Goal: Task Accomplishment & Management: Manage account settings

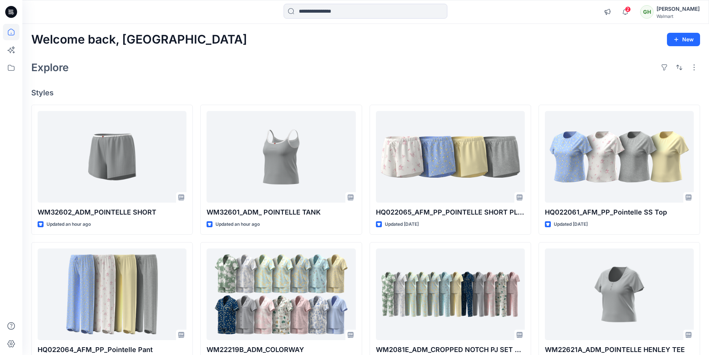
click at [14, 12] on icon at bounding box center [11, 12] width 12 height 12
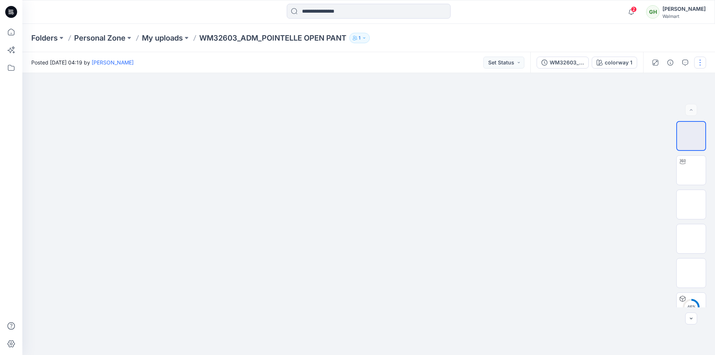
click at [700, 60] on button "button" at bounding box center [700, 63] width 12 height 12
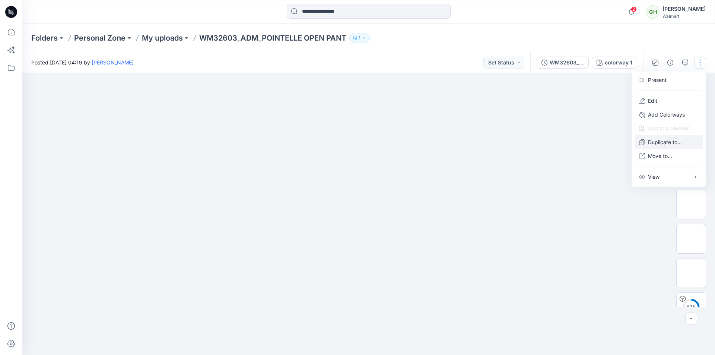
click at [661, 142] on p "Duplicate to..." at bounding box center [665, 142] width 34 height 8
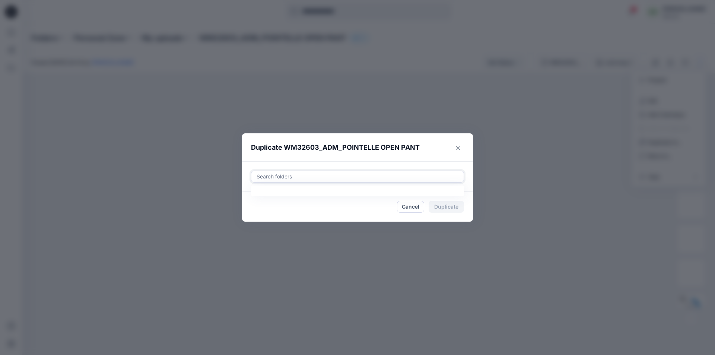
click at [293, 178] on div at bounding box center [357, 176] width 203 height 9
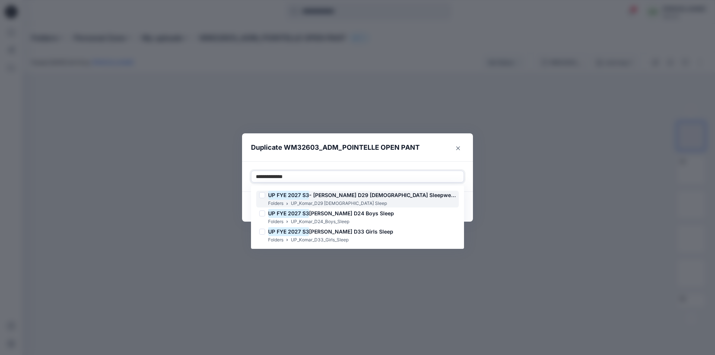
click at [312, 199] on h6 "UP FYE 2027 S3 - Komar D29 Ladies Sleepwear" at bounding box center [362, 195] width 188 height 9
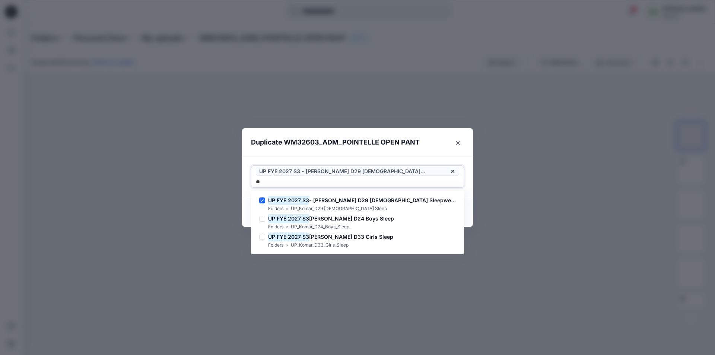
type input "*"
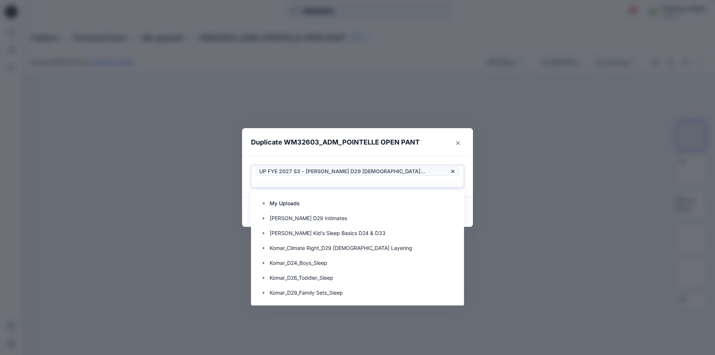
click at [407, 162] on div "Use Up and Down to choose options, press Enter to select the currently focused …" at bounding box center [357, 176] width 231 height 41
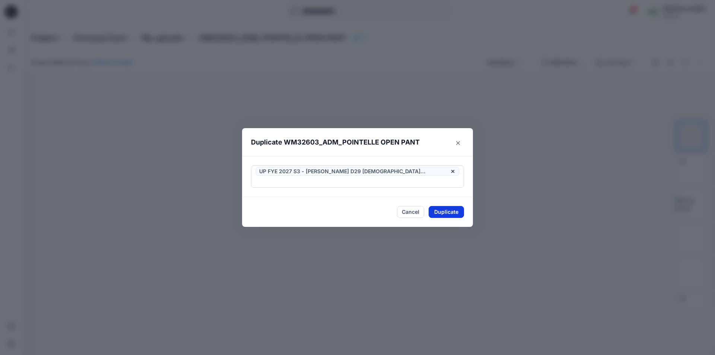
click at [443, 207] on button "Duplicate" at bounding box center [445, 212] width 35 height 12
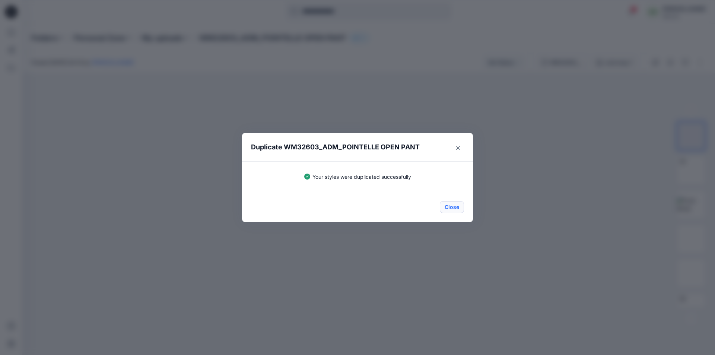
click at [454, 210] on button "Close" at bounding box center [452, 207] width 24 height 12
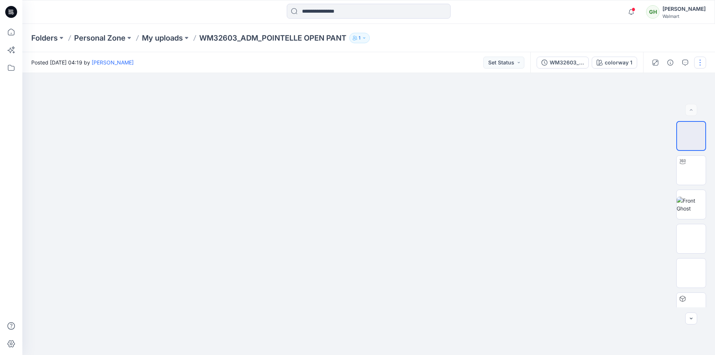
click at [701, 64] on button "button" at bounding box center [700, 63] width 12 height 12
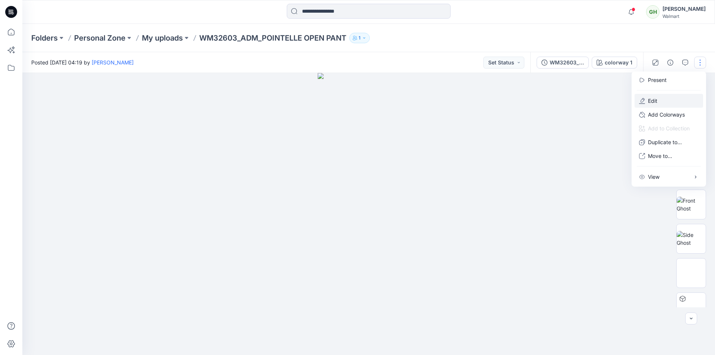
click at [648, 99] on p "Edit" at bounding box center [652, 101] width 9 height 8
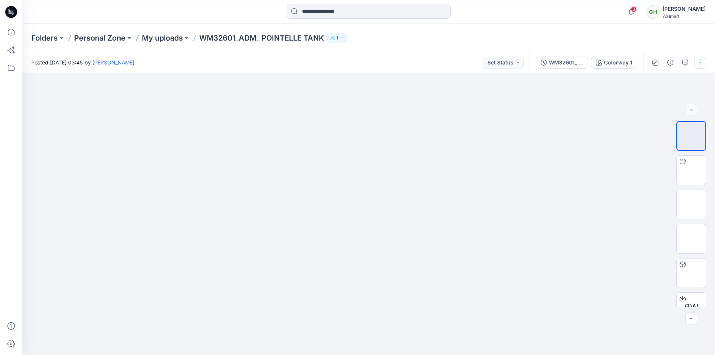
click at [704, 62] on button "button" at bounding box center [700, 63] width 12 height 12
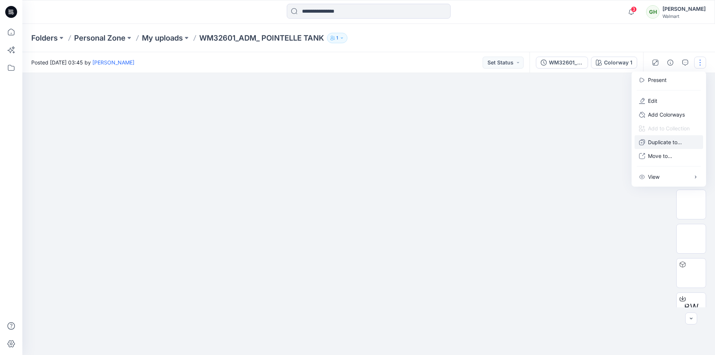
click at [661, 139] on p "Duplicate to..." at bounding box center [665, 142] width 34 height 8
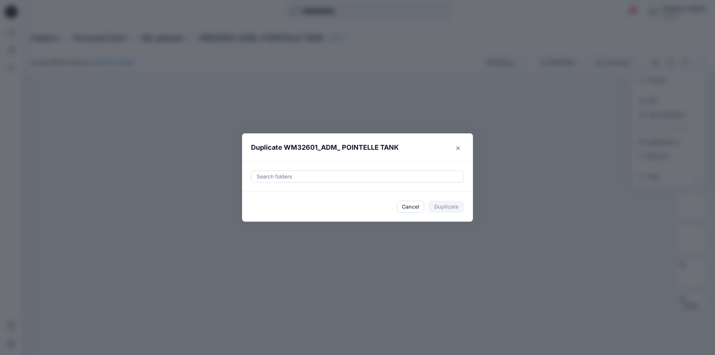
click at [354, 176] on div at bounding box center [357, 176] width 203 height 9
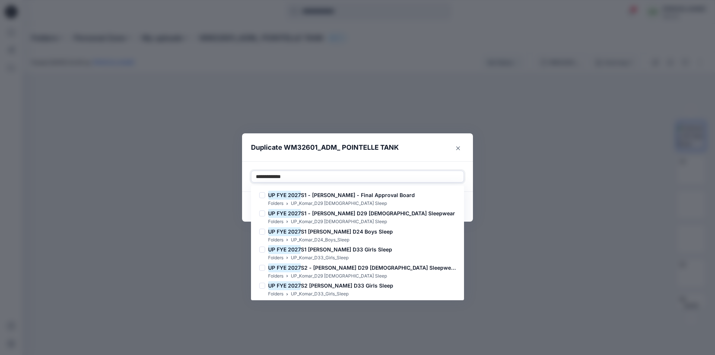
type input "**********"
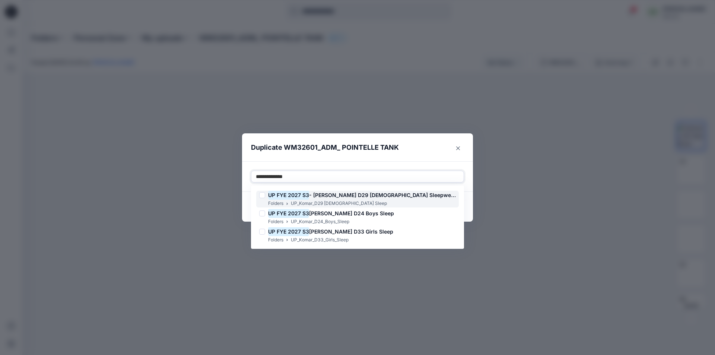
click at [318, 198] on span "- Komar D29 Ladies Sleepwear" at bounding box center [382, 195] width 147 height 6
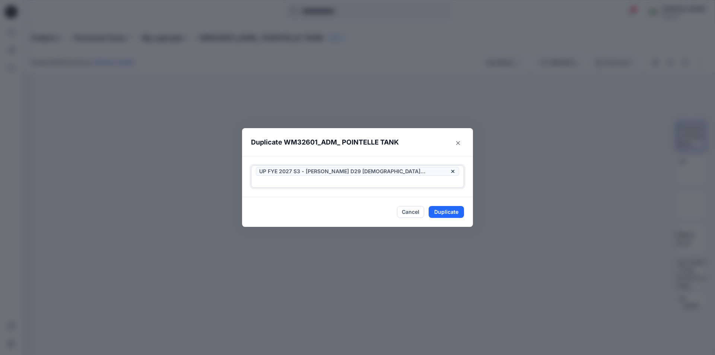
click at [434, 177] on div at bounding box center [357, 181] width 203 height 9
click at [442, 206] on button "Duplicate" at bounding box center [445, 212] width 35 height 12
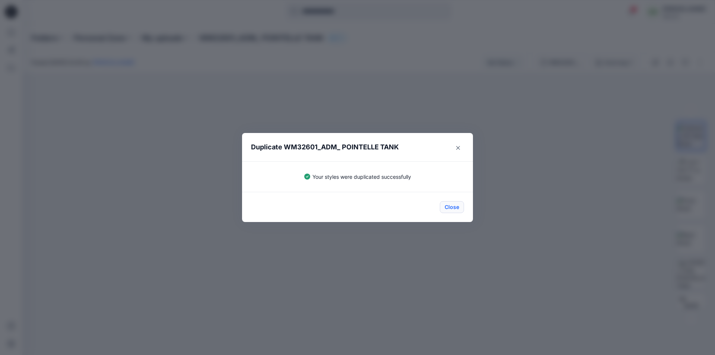
click at [450, 207] on button "Close" at bounding box center [452, 207] width 24 height 12
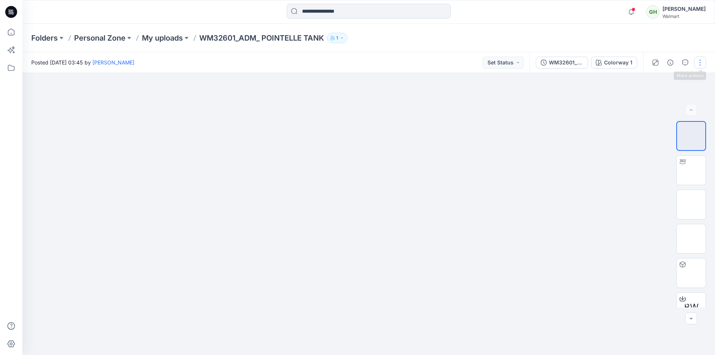
click at [700, 66] on button "button" at bounding box center [700, 63] width 12 height 12
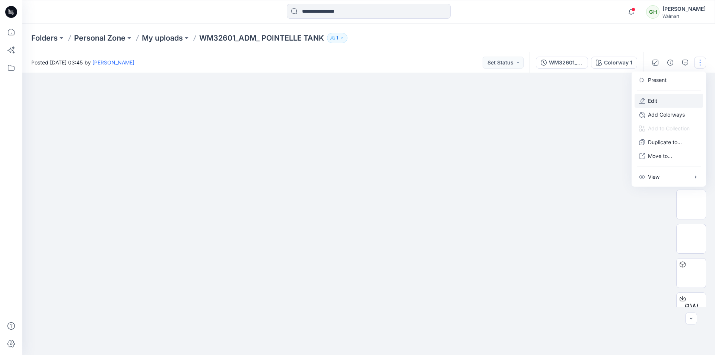
click at [652, 101] on p "Edit" at bounding box center [652, 101] width 9 height 8
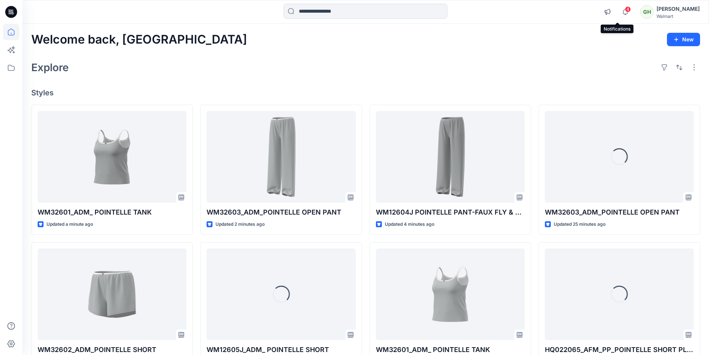
click at [625, 9] on span "4" at bounding box center [628, 9] width 6 height 6
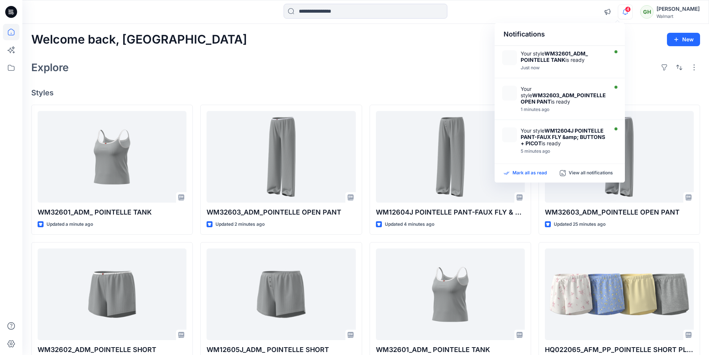
click at [527, 172] on p "Mark all as read" at bounding box center [530, 173] width 34 height 7
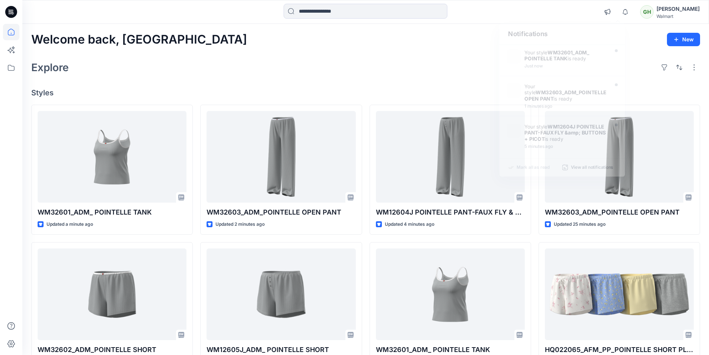
click at [411, 87] on div "Welcome back, Gayan New Explore Styles WM32601_ADM_ POINTELLE TANK Updated a mi…" at bounding box center [365, 284] width 687 height 521
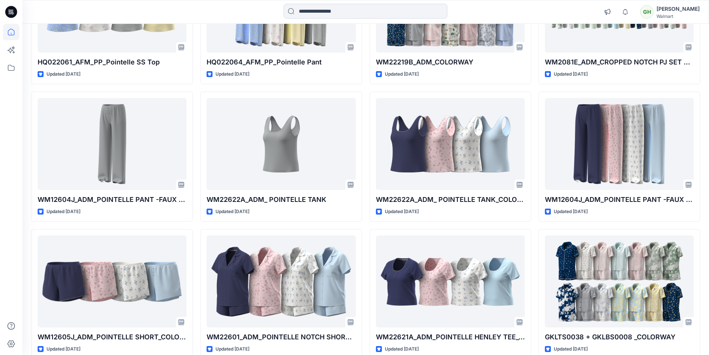
scroll to position [429, 0]
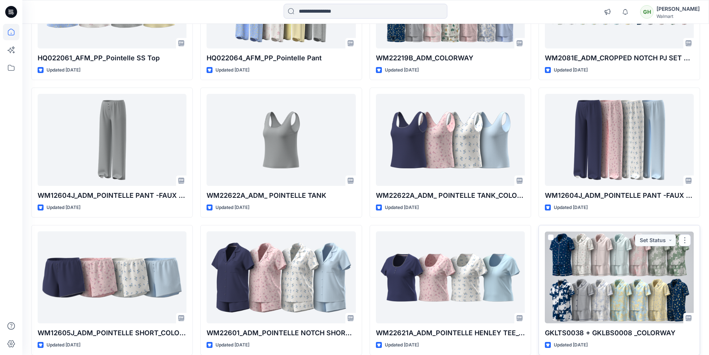
click at [594, 278] on div at bounding box center [619, 277] width 149 height 92
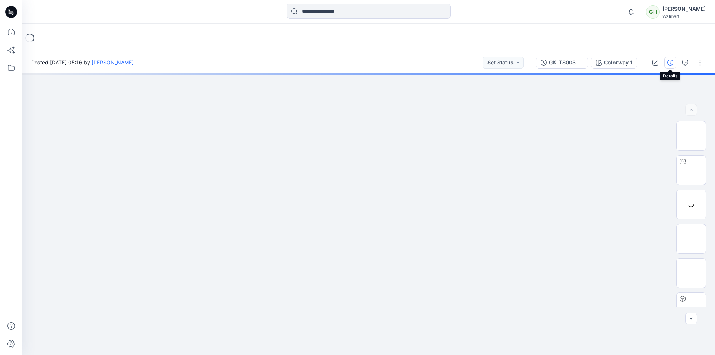
click at [667, 65] on icon "button" at bounding box center [670, 63] width 6 height 6
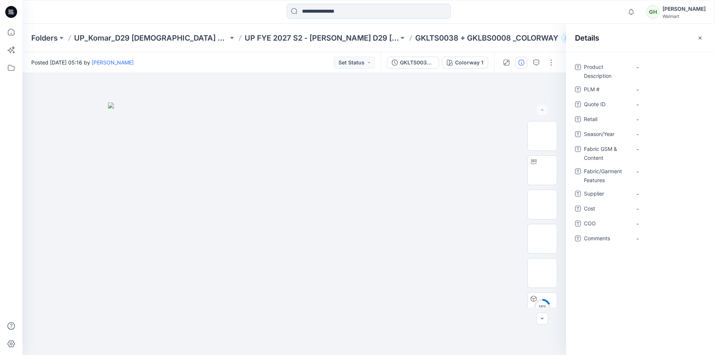
click at [13, 16] on icon at bounding box center [11, 12] width 12 height 12
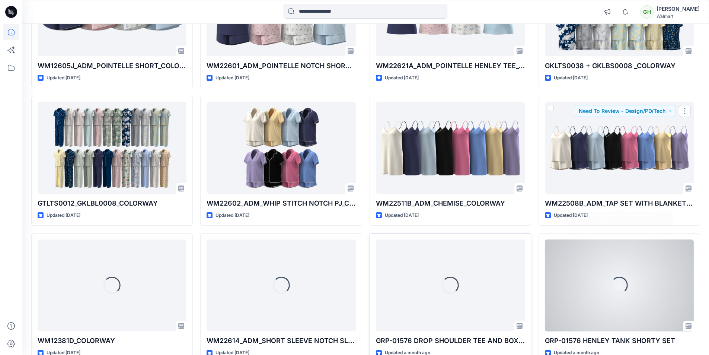
scroll to position [789, 0]
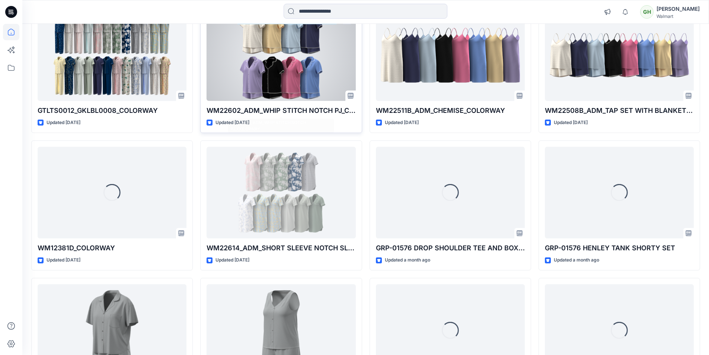
click at [297, 90] on div at bounding box center [281, 55] width 149 height 92
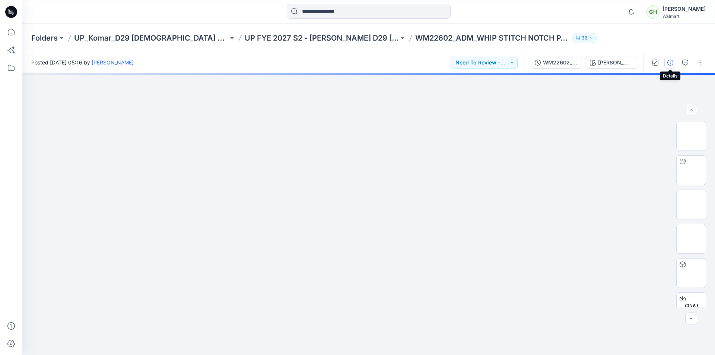
click at [670, 61] on icon "button" at bounding box center [670, 63] width 6 height 6
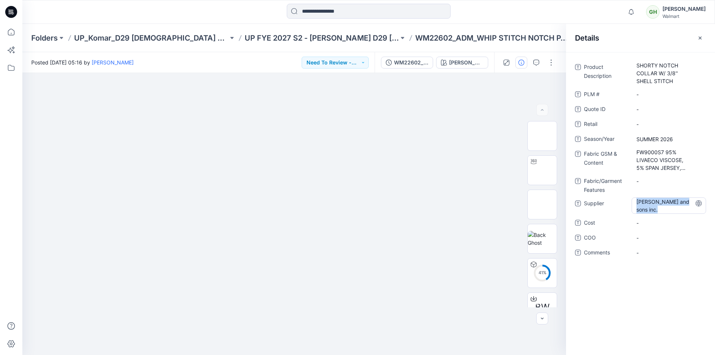
drag, startPoint x: 637, startPoint y: 202, endPoint x: 668, endPoint y: 211, distance: 32.6
click at [668, 211] on span "[PERSON_NAME] and sons inc." at bounding box center [668, 206] width 65 height 16
drag, startPoint x: 674, startPoint y: 210, endPoint x: 637, endPoint y: 197, distance: 38.6
click at [637, 197] on div "**********" at bounding box center [640, 163] width 131 height 205
click at [14, 13] on icon at bounding box center [11, 12] width 12 height 12
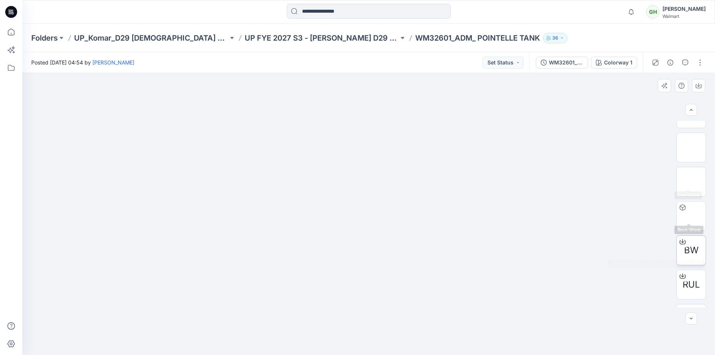
drag, startPoint x: 680, startPoint y: 218, endPoint x: 696, endPoint y: 248, distance: 34.0
drag, startPoint x: 699, startPoint y: 245, endPoint x: 699, endPoint y: 299, distance: 54.0
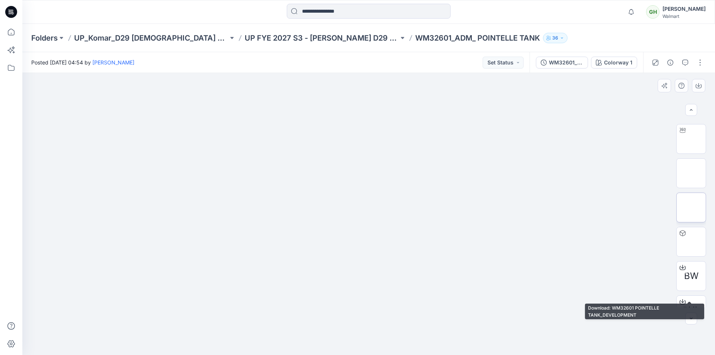
scroll to position [0, 0]
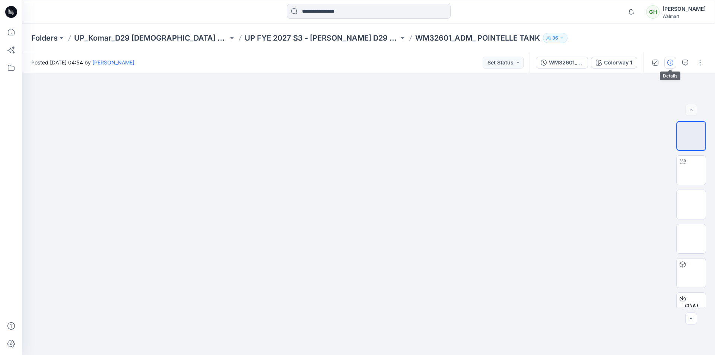
click at [671, 63] on icon "button" at bounding box center [670, 63] width 6 height 6
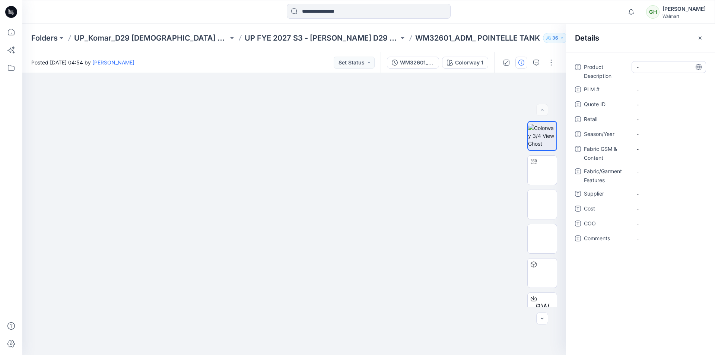
click at [649, 71] on div "-" at bounding box center [668, 67] width 74 height 12
type textarea "**********"
click at [655, 40] on div "Details" at bounding box center [640, 38] width 149 height 28
click at [651, 134] on span "-" at bounding box center [668, 134] width 65 height 8
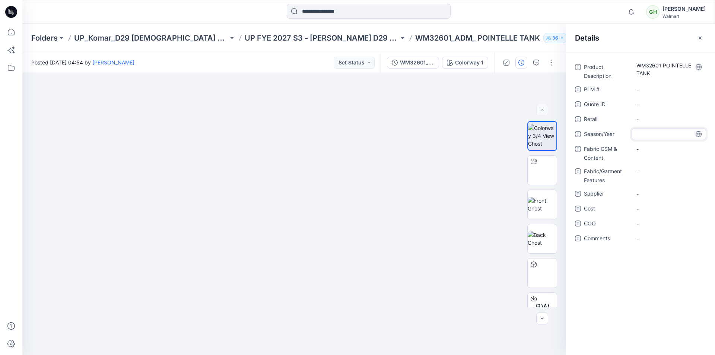
type textarea "********"
click at [651, 43] on div "Details" at bounding box center [640, 38] width 149 height 28
click at [648, 150] on Content "-" at bounding box center [668, 149] width 65 height 8
type textarea "**********"
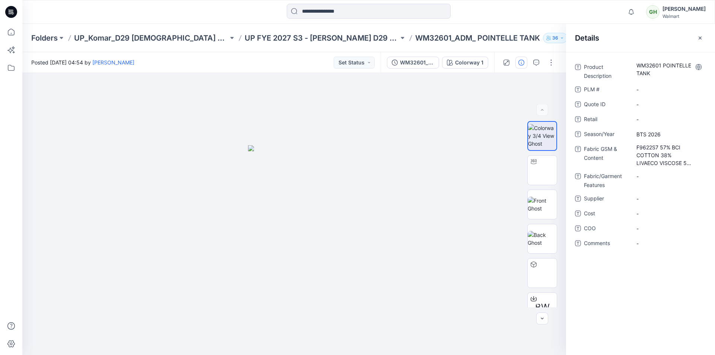
click at [647, 42] on div "Details" at bounding box center [640, 38] width 149 height 28
click at [660, 69] on Description "WM32601 POINTELLE TANK" at bounding box center [668, 69] width 65 height 16
click at [661, 67] on textarea "**********" at bounding box center [668, 69] width 74 height 16
type textarea "**********"
click at [649, 45] on div "Details" at bounding box center [640, 38] width 149 height 28
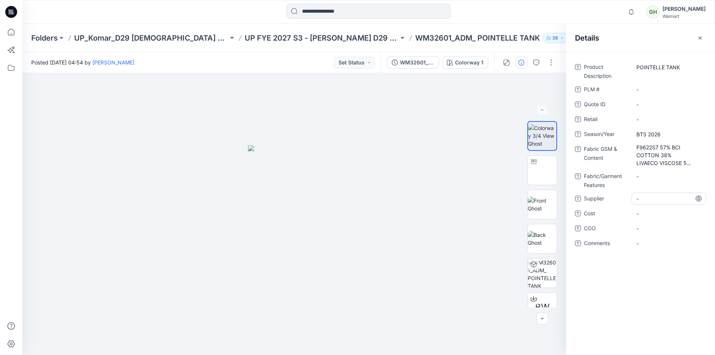
click at [658, 200] on span "-" at bounding box center [668, 199] width 65 height 8
type textarea "**********"
click at [620, 35] on div "Details" at bounding box center [640, 38] width 149 height 28
click at [10, 13] on icon at bounding box center [10, 12] width 3 height 0
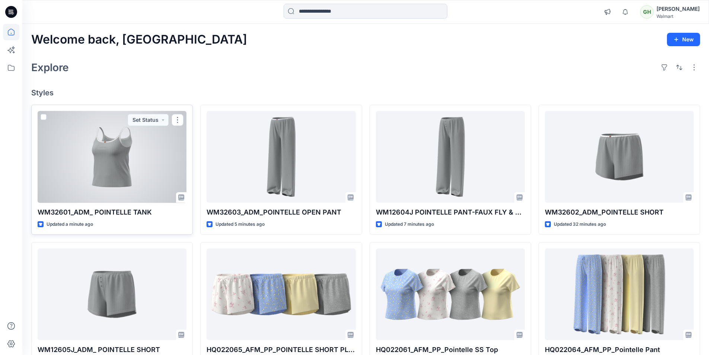
click at [109, 147] on div at bounding box center [112, 157] width 149 height 92
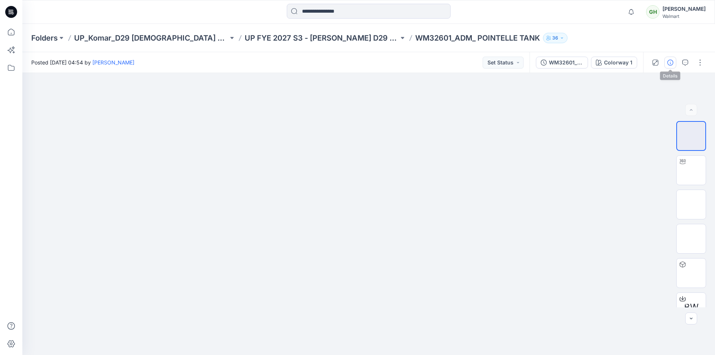
click at [674, 65] on button "button" at bounding box center [670, 63] width 12 height 12
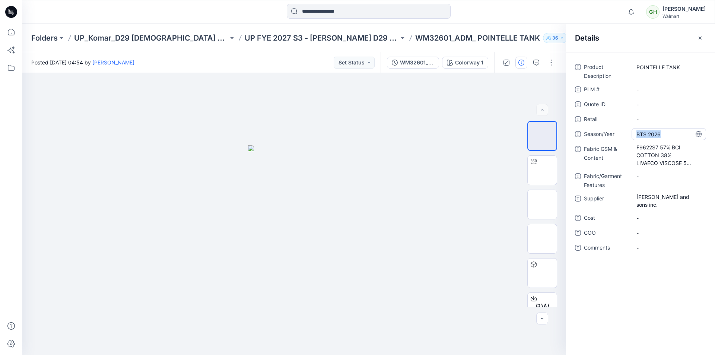
drag, startPoint x: 662, startPoint y: 134, endPoint x: 635, endPoint y: 135, distance: 27.2
click at [635, 135] on div "BTS 2026" at bounding box center [668, 134] width 74 height 12
click at [637, 134] on textarea "********" at bounding box center [668, 134] width 74 height 12
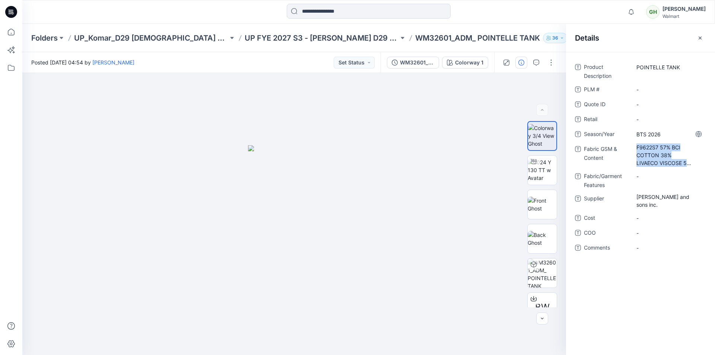
drag, startPoint x: 635, startPoint y: 146, endPoint x: 699, endPoint y: 167, distance: 67.6
click at [698, 167] on div "F9622S7 57% BCI COTTON 38% LIVAECO VISCOSE 5% SPAN DROP NEEDLE POINTELLE 200GSM" at bounding box center [668, 155] width 74 height 24
drag, startPoint x: 635, startPoint y: 149, endPoint x: 714, endPoint y: 168, distance: 81.9
click at [714, 168] on div "**********" at bounding box center [640, 161] width 149 height 201
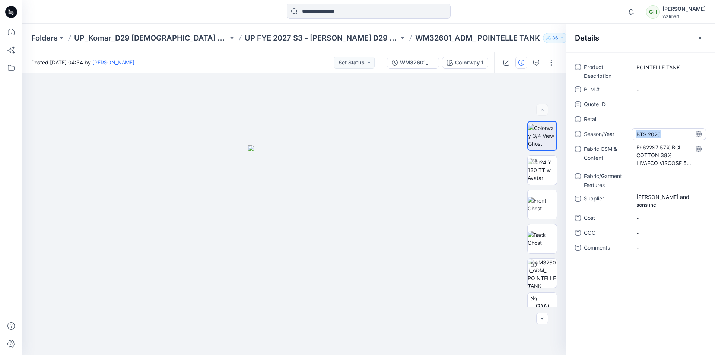
drag, startPoint x: 637, startPoint y: 135, endPoint x: 662, endPoint y: 135, distance: 24.9
click at [662, 135] on span "BTS 2026" at bounding box center [668, 134] width 65 height 8
drag, startPoint x: 663, startPoint y: 133, endPoint x: 630, endPoint y: 134, distance: 32.8
click at [631, 134] on div "Season/Year ********" at bounding box center [640, 134] width 131 height 12
drag, startPoint x: 636, startPoint y: 197, endPoint x: 665, endPoint y: 205, distance: 29.4
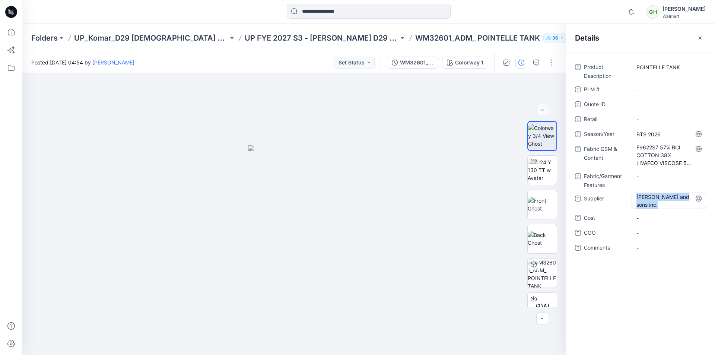
click at [665, 205] on span "[PERSON_NAME] and sons inc." at bounding box center [668, 201] width 65 height 16
drag, startPoint x: 662, startPoint y: 205, endPoint x: 637, endPoint y: 198, distance: 25.7
click at [635, 195] on textarea "**********" at bounding box center [668, 200] width 74 height 16
drag, startPoint x: 636, startPoint y: 135, endPoint x: 660, endPoint y: 134, distance: 23.8
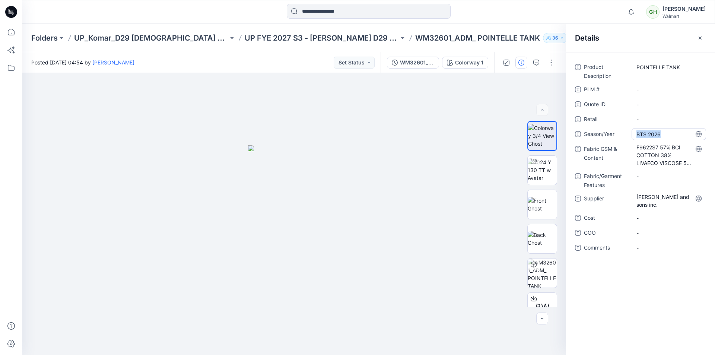
click at [660, 134] on span "BTS 2026" at bounding box center [668, 134] width 65 height 8
drag, startPoint x: 660, startPoint y: 134, endPoint x: 635, endPoint y: 135, distance: 24.2
click at [635, 135] on textarea "********" at bounding box center [668, 134] width 74 height 12
drag, startPoint x: 635, startPoint y: 148, endPoint x: 699, endPoint y: 167, distance: 66.3
click at [699, 167] on div "F9622S7 57% BCI COTTON 38% LIVAECO VISCOSE 5% SPAN DROP NEEDLE POINTELLE 200GSM" at bounding box center [668, 155] width 74 height 24
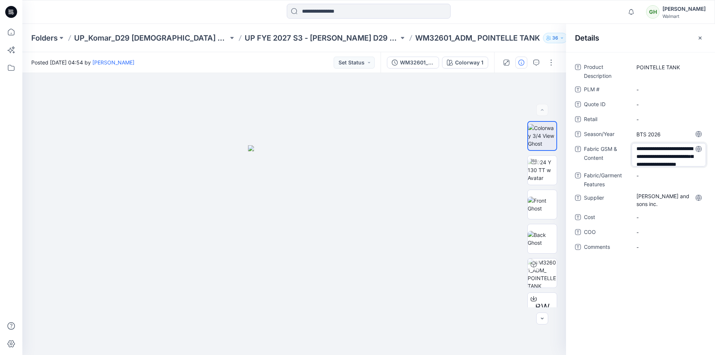
scroll to position [18, 0]
drag, startPoint x: 636, startPoint y: 148, endPoint x: 714, endPoint y: 172, distance: 82.3
click at [714, 172] on div "**********" at bounding box center [640, 161] width 149 height 201
click at [638, 198] on span "[PERSON_NAME] and sons inc." at bounding box center [668, 201] width 65 height 16
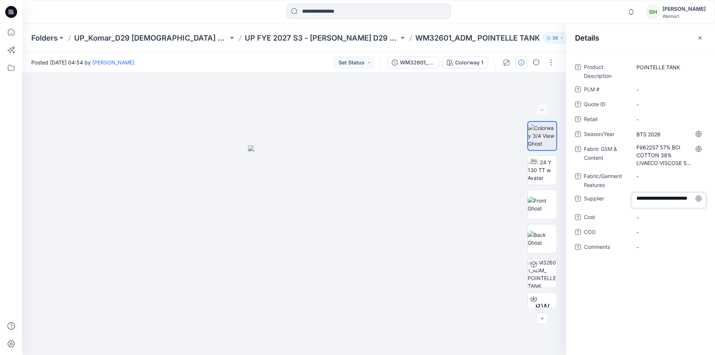
drag, startPoint x: 637, startPoint y: 198, endPoint x: 710, endPoint y: 214, distance: 75.1
click at [710, 214] on div "**********" at bounding box center [640, 161] width 149 height 201
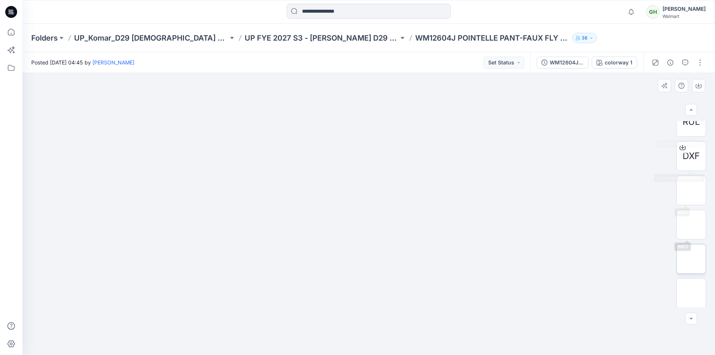
scroll to position [289, 0]
drag, startPoint x: 687, startPoint y: 241, endPoint x: 687, endPoint y: 245, distance: 4.1
click at [671, 65] on icon "button" at bounding box center [670, 63] width 6 height 6
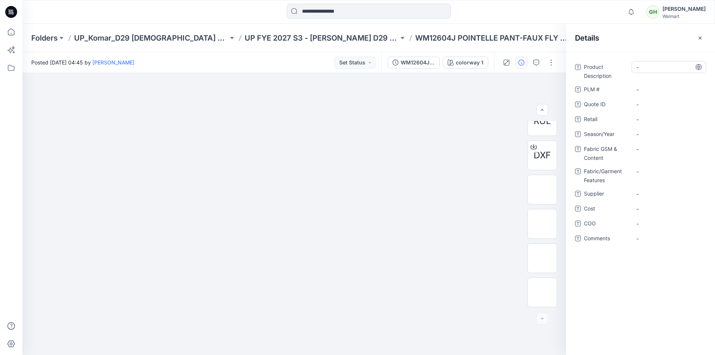
click at [652, 67] on Description "-" at bounding box center [668, 67] width 65 height 8
type textarea "**********"
click at [653, 42] on div "Details" at bounding box center [640, 38] width 149 height 28
click at [656, 139] on span "-" at bounding box center [668, 139] width 65 height 8
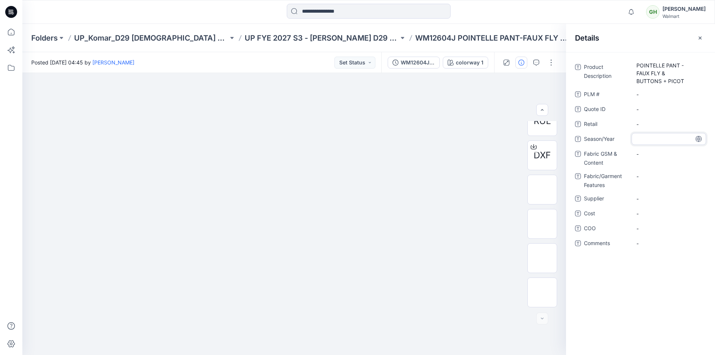
type textarea "********"
click at [650, 38] on div "Details" at bounding box center [640, 38] width 149 height 28
click at [651, 155] on Content "-" at bounding box center [668, 154] width 65 height 8
type textarea "**********"
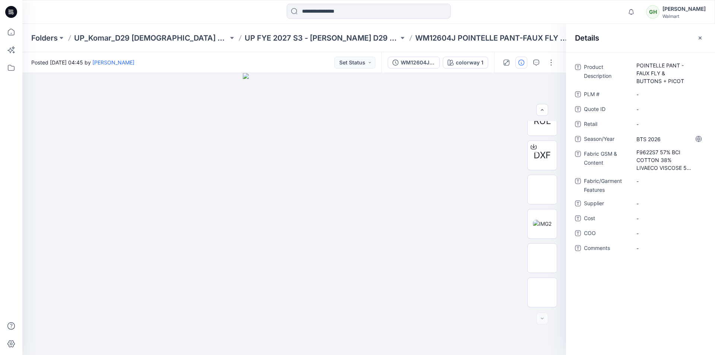
click at [638, 41] on div "Details" at bounding box center [640, 38] width 149 height 28
click at [649, 202] on span "-" at bounding box center [668, 204] width 65 height 8
type textarea "**********"
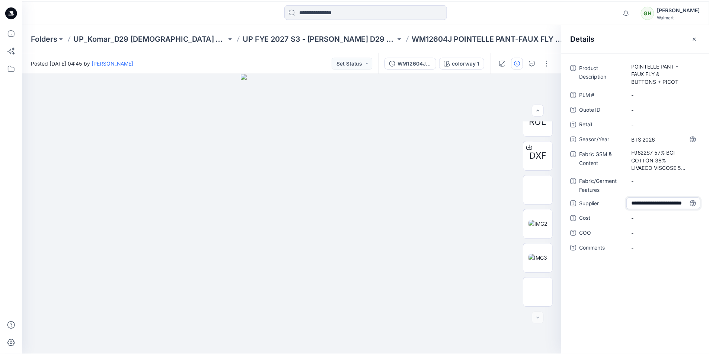
scroll to position [5, 0]
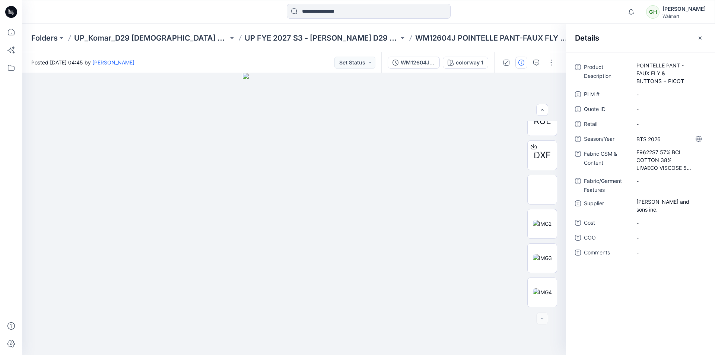
click at [639, 39] on div "Details" at bounding box center [640, 38] width 149 height 28
click at [16, 13] on icon at bounding box center [11, 12] width 12 height 12
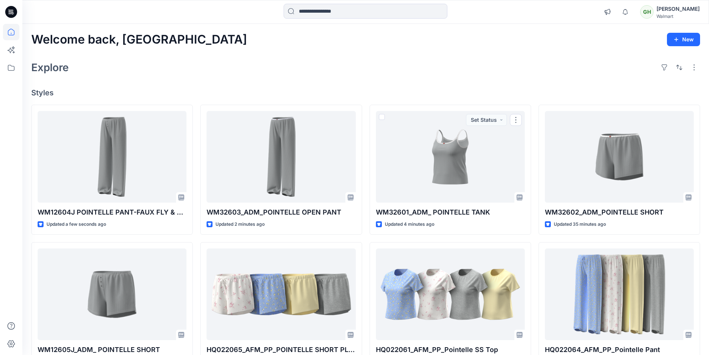
drag, startPoint x: 370, startPoint y: 89, endPoint x: 378, endPoint y: 86, distance: 9.1
click at [378, 86] on div "Welcome back, Gayan New Explore Styles WM12604J POINTELLE PANT-FAUX FLY & BUTTO…" at bounding box center [365, 284] width 687 height 521
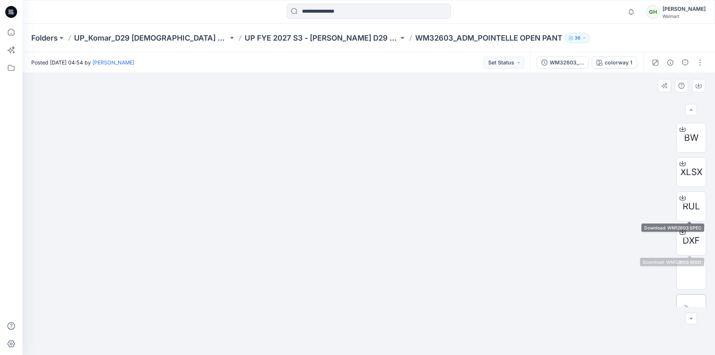
scroll to position [220, 0]
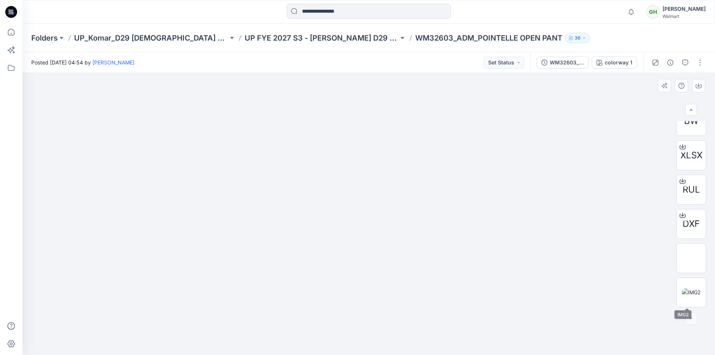
drag, startPoint x: 702, startPoint y: 269, endPoint x: 705, endPoint y: 285, distance: 15.5
click at [670, 63] on icon "button" at bounding box center [670, 63] width 6 height 6
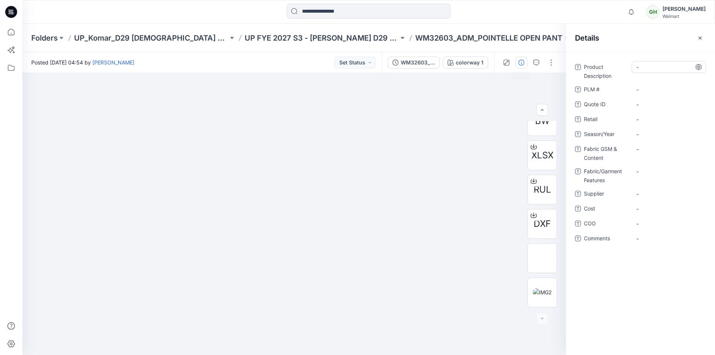
click at [649, 68] on Description "-" at bounding box center [668, 67] width 65 height 8
type textarea "**********"
click at [650, 42] on div "Details" at bounding box center [640, 38] width 149 height 28
click at [657, 135] on span "-" at bounding box center [668, 134] width 65 height 8
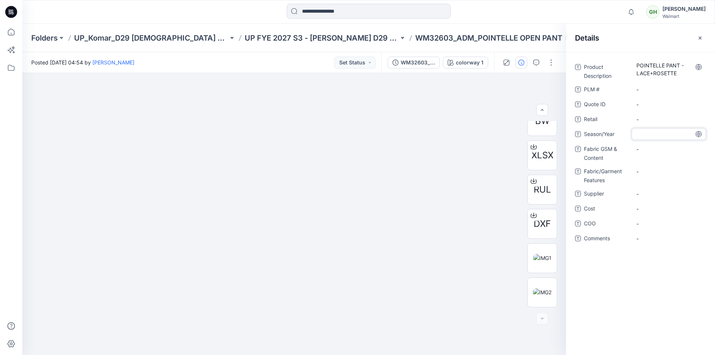
type textarea "********"
click at [653, 149] on Content "-" at bounding box center [668, 149] width 65 height 8
type textarea "**********"
click at [656, 40] on div "Details" at bounding box center [640, 38] width 149 height 28
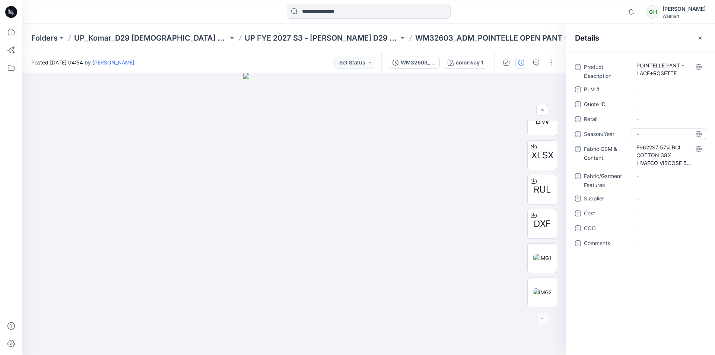
click at [656, 135] on span "-" at bounding box center [668, 134] width 65 height 8
type textarea "********"
click at [638, 46] on div "Details" at bounding box center [640, 38] width 149 height 28
click at [655, 198] on span "-" at bounding box center [668, 199] width 65 height 8
type textarea "**********"
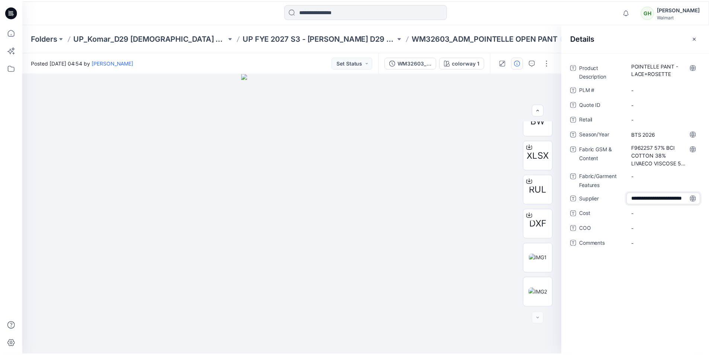
scroll to position [5, 0]
click at [640, 44] on div "Details" at bounding box center [640, 38] width 149 height 28
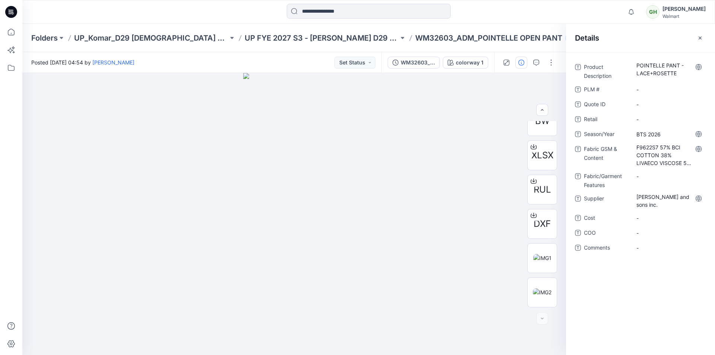
click at [8, 12] on icon at bounding box center [11, 12] width 12 height 12
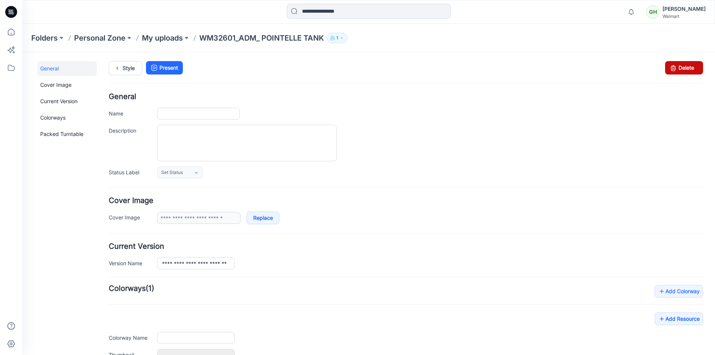
type input "**********"
click at [678, 70] on link "Delete" at bounding box center [684, 67] width 38 height 13
type input "**********"
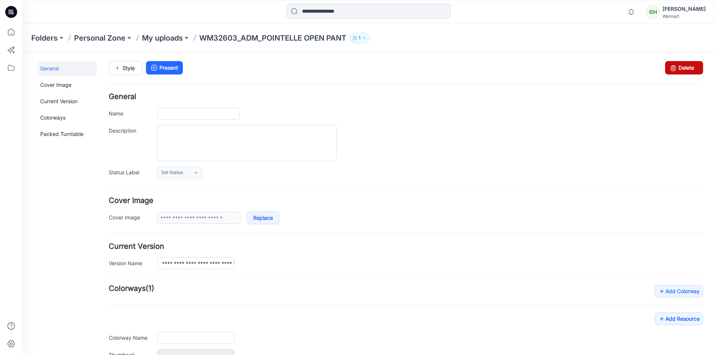
type input "**********"
click at [669, 71] on icon at bounding box center [673, 67] width 10 height 13
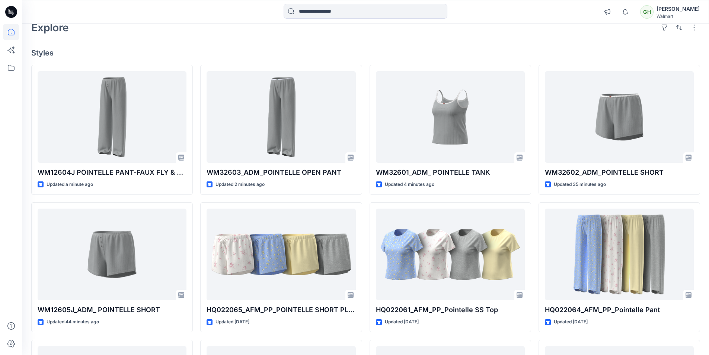
scroll to position [112, 0]
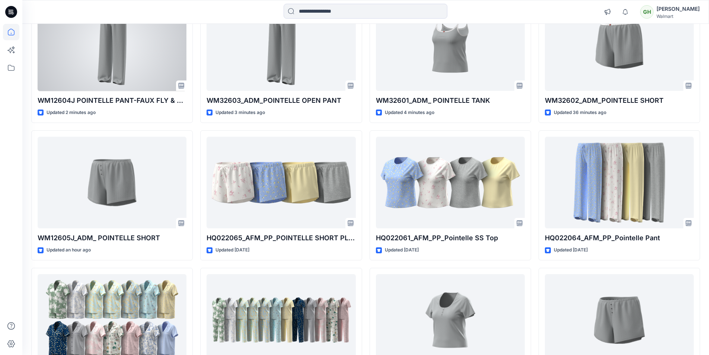
drag, startPoint x: 135, startPoint y: 61, endPoint x: 109, endPoint y: 112, distance: 56.9
click at [135, 61] on div at bounding box center [112, 45] width 149 height 92
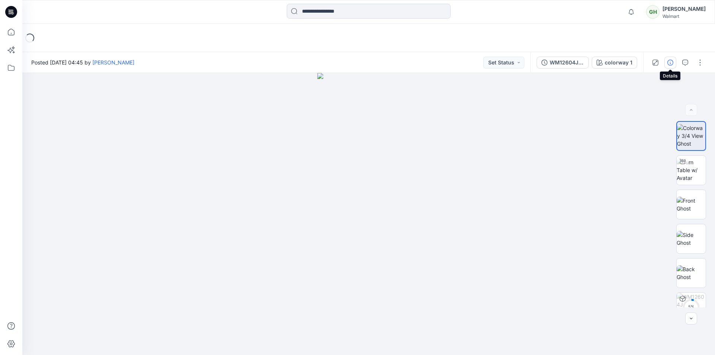
click at [668, 65] on icon "button" at bounding box center [670, 63] width 6 height 6
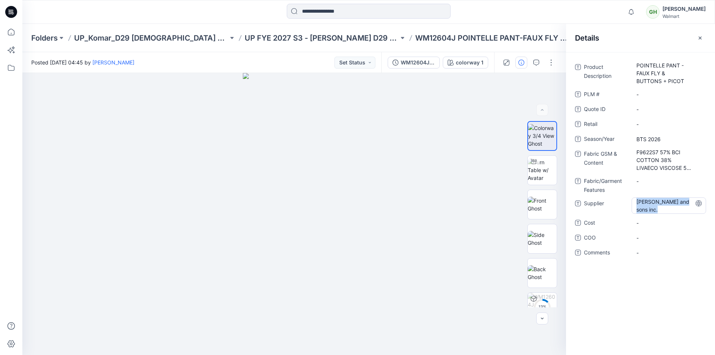
drag, startPoint x: 637, startPoint y: 202, endPoint x: 659, endPoint y: 211, distance: 24.2
click at [659, 211] on span "Charles Komar and sons inc." at bounding box center [668, 206] width 65 height 16
drag, startPoint x: 673, startPoint y: 211, endPoint x: 631, endPoint y: 200, distance: 42.8
click at [631, 200] on textarea "**********" at bounding box center [668, 205] width 74 height 16
click at [16, 15] on icon at bounding box center [11, 12] width 12 height 12
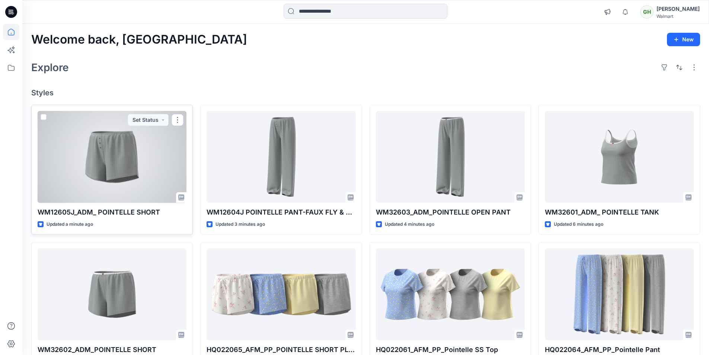
click at [130, 172] on div at bounding box center [112, 157] width 149 height 92
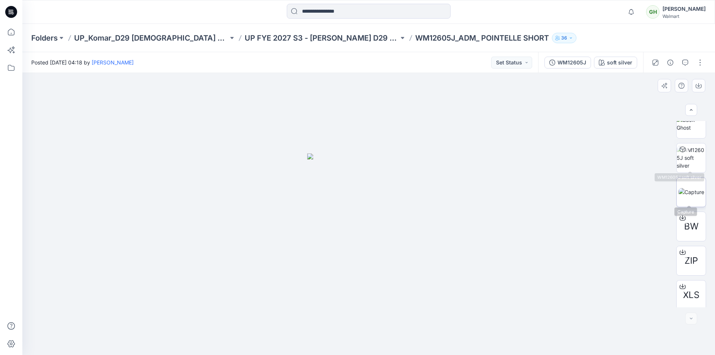
scroll to position [152, 0]
click at [690, 190] on img at bounding box center [691, 189] width 26 height 8
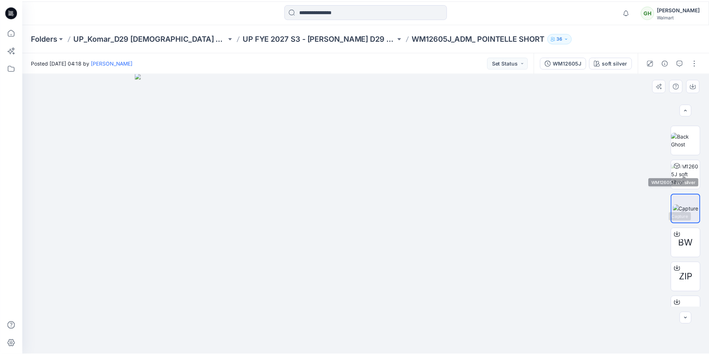
scroll to position [115, 0]
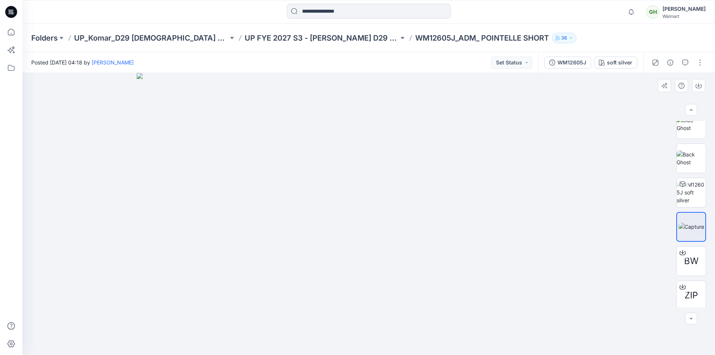
drag, startPoint x: 449, startPoint y: 193, endPoint x: 148, endPoint y: 87, distance: 319.7
click at [14, 13] on icon at bounding box center [11, 12] width 12 height 12
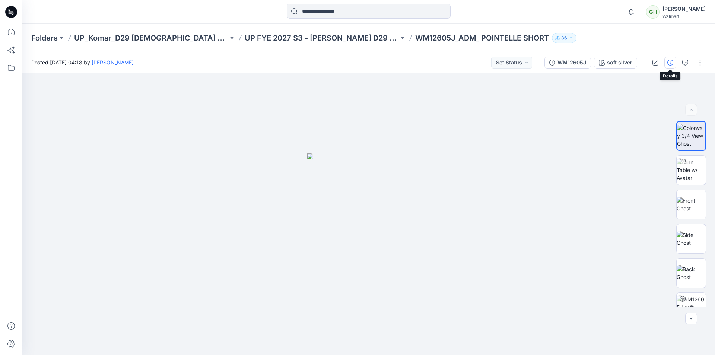
click at [671, 61] on icon "button" at bounding box center [670, 63] width 6 height 6
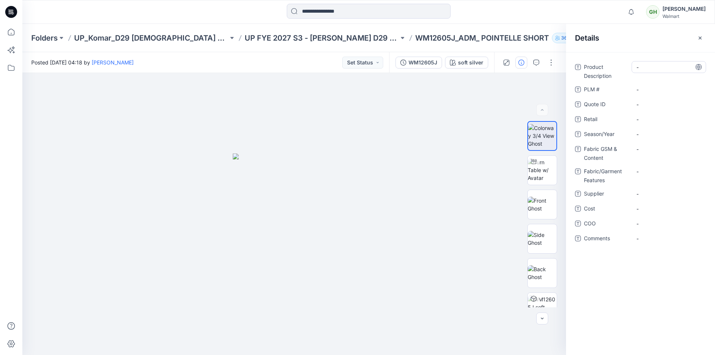
click at [649, 69] on Description "-" at bounding box center [668, 67] width 65 height 8
type textarea "**********"
click at [636, 42] on div "Details" at bounding box center [640, 38] width 149 height 28
click at [653, 137] on span "-" at bounding box center [668, 139] width 65 height 8
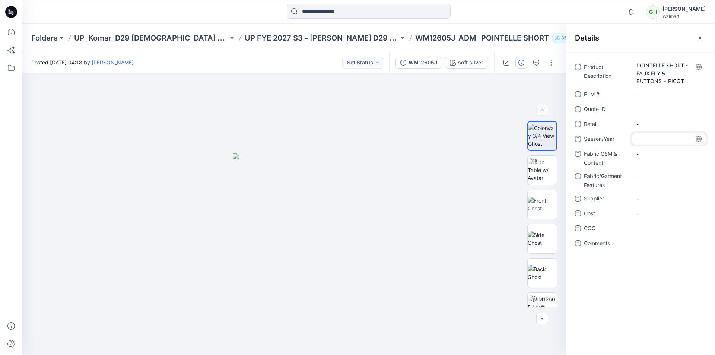
type textarea "********"
click at [623, 36] on div "Details" at bounding box center [640, 38] width 149 height 28
click at [653, 159] on div "-" at bounding box center [668, 154] width 74 height 12
type textarea "**********"
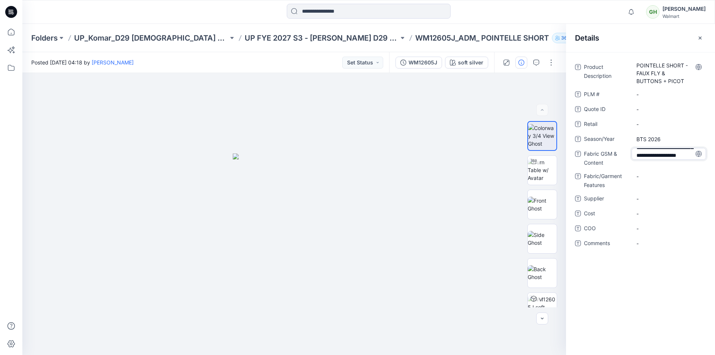
click at [638, 44] on div "Details" at bounding box center [640, 38] width 149 height 28
click at [660, 206] on span "-" at bounding box center [668, 204] width 65 height 8
type textarea "**********"
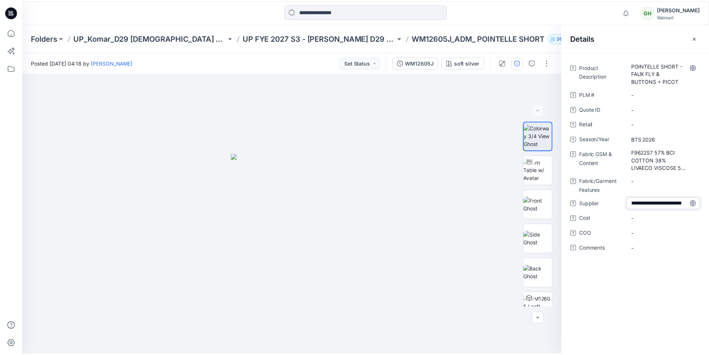
scroll to position [5, 0]
click at [631, 44] on div "Details" at bounding box center [640, 38] width 149 height 28
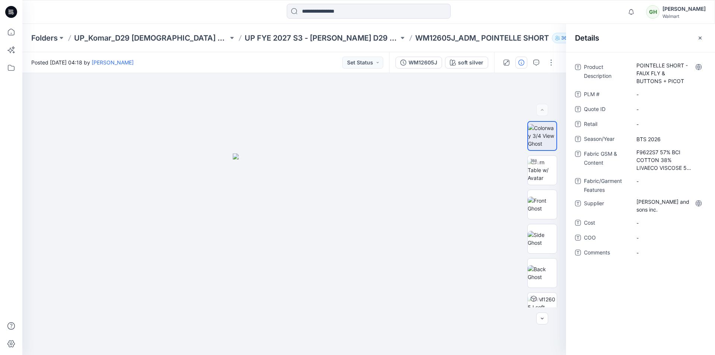
click at [8, 9] on icon at bounding box center [11, 12] width 12 height 12
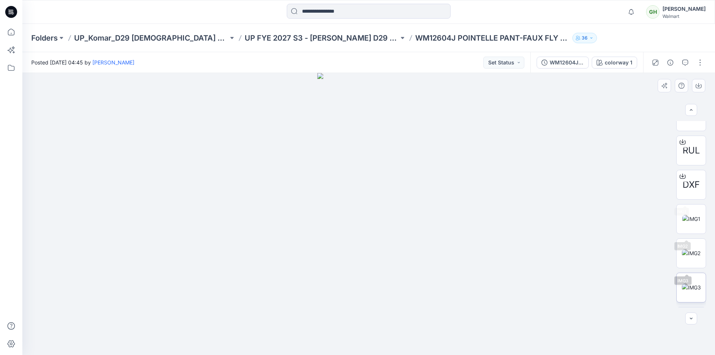
scroll to position [289, 0]
click at [670, 64] on icon "button" at bounding box center [670, 63] width 6 height 6
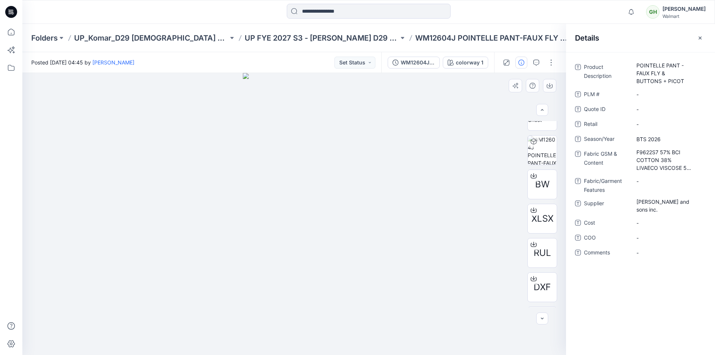
scroll to position [159, 0]
click at [541, 323] on button "button" at bounding box center [542, 318] width 12 height 12
click at [508, 66] on button "button" at bounding box center [506, 63] width 12 height 12
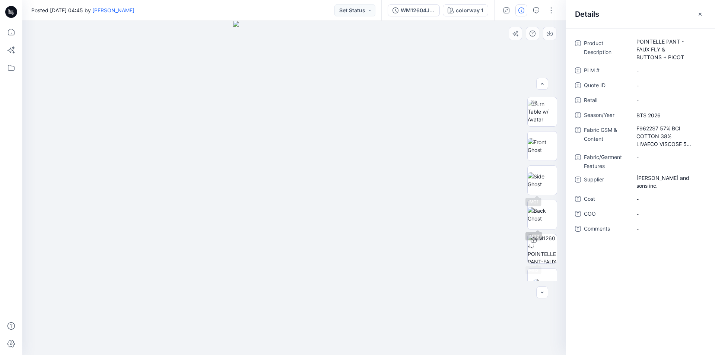
scroll to position [0, 0]
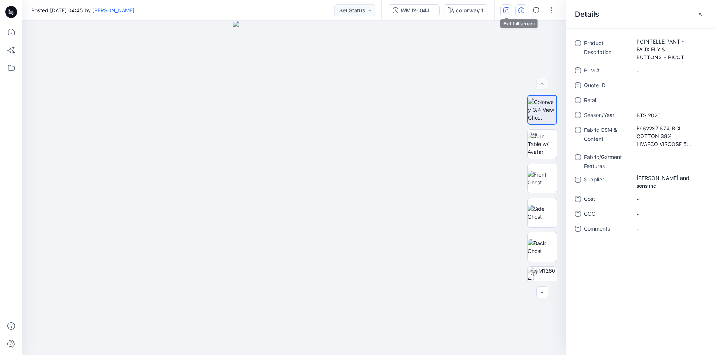
click at [507, 12] on icon "button" at bounding box center [506, 10] width 6 height 6
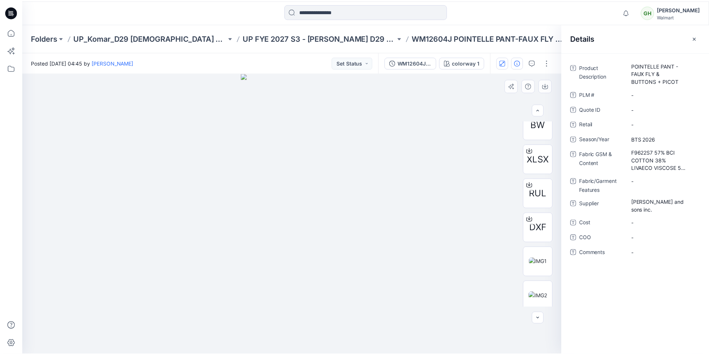
scroll to position [215, 0]
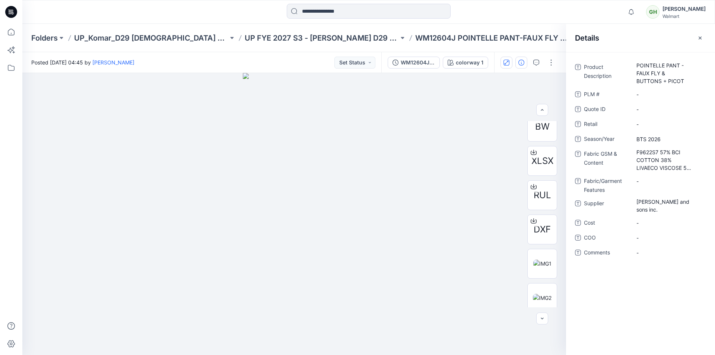
click at [15, 12] on icon at bounding box center [11, 12] width 12 height 12
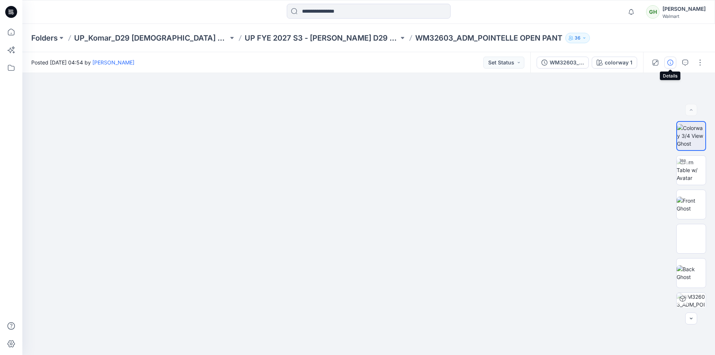
click at [667, 64] on button "button" at bounding box center [670, 63] width 12 height 12
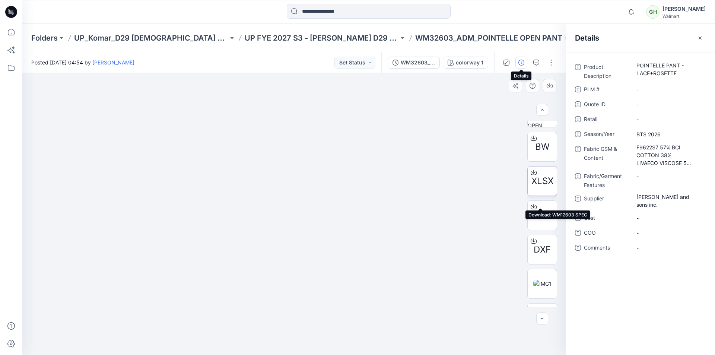
scroll to position [183, 0]
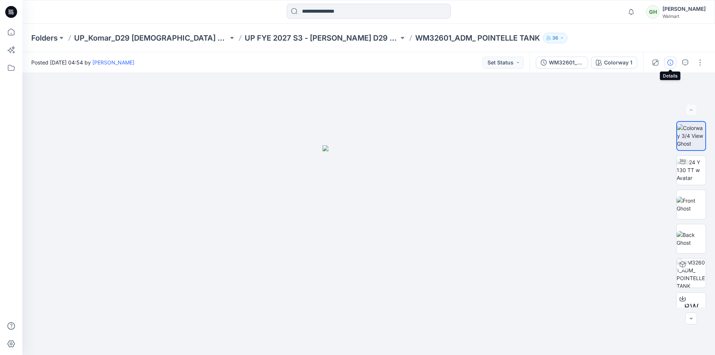
click at [671, 61] on icon "button" at bounding box center [670, 63] width 6 height 6
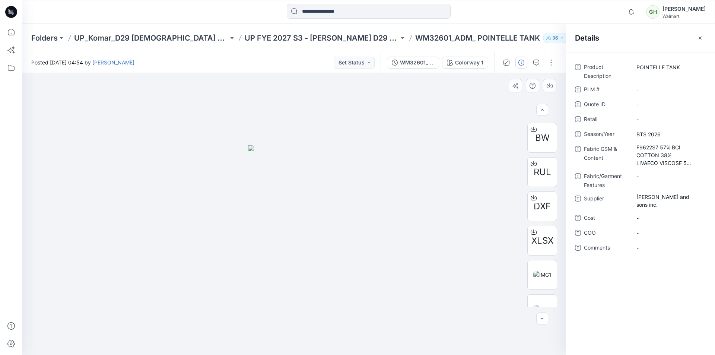
scroll to position [168, 0]
click at [495, 13] on div at bounding box center [368, 12] width 346 height 16
drag, startPoint x: 537, startPoint y: 182, endPoint x: 529, endPoint y: 246, distance: 64.8
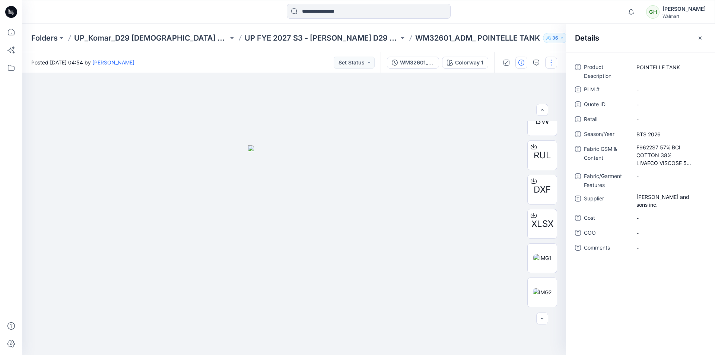
click at [548, 60] on button "button" at bounding box center [551, 63] width 12 height 12
click at [504, 99] on p "Edit" at bounding box center [503, 101] width 9 height 8
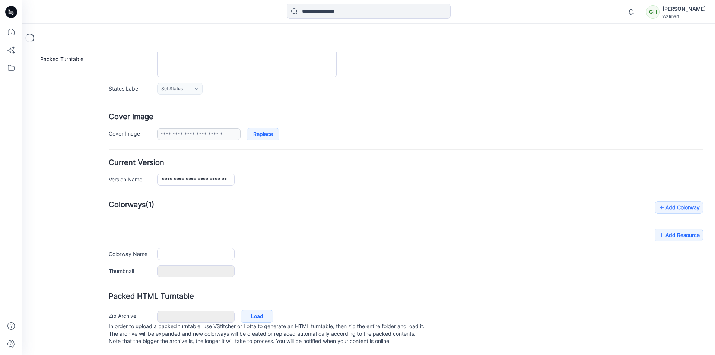
type input "**********"
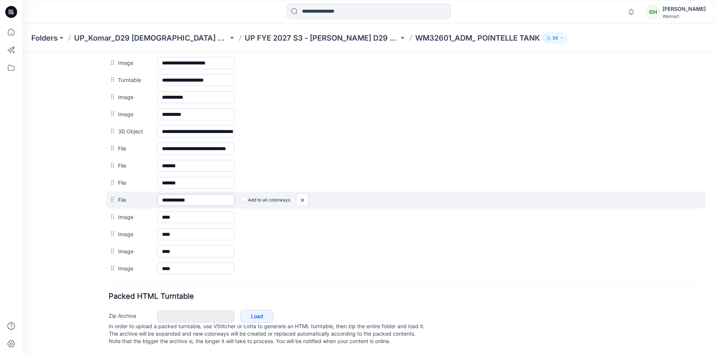
scroll to position [335, 0]
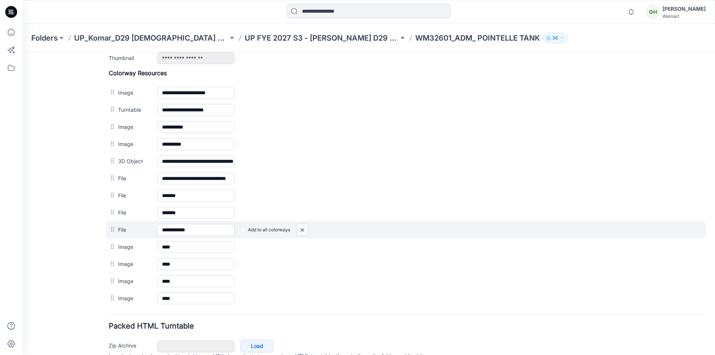
click at [22, 52] on img at bounding box center [22, 52] width 0 height 0
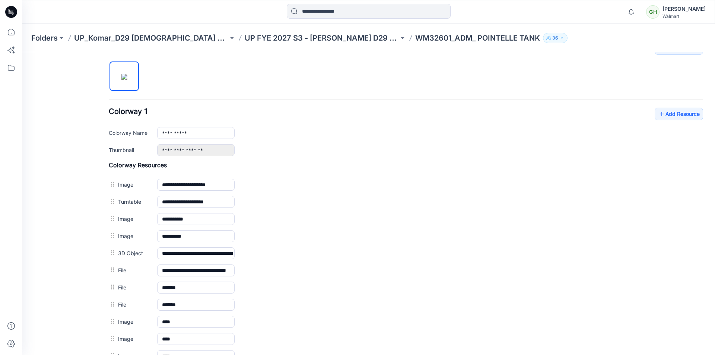
scroll to position [186, 0]
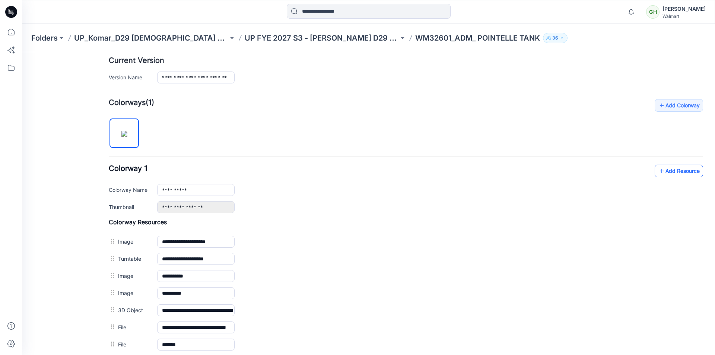
click at [666, 167] on link "Add Resource" at bounding box center [678, 171] width 48 height 13
click at [658, 167] on icon at bounding box center [661, 171] width 7 height 12
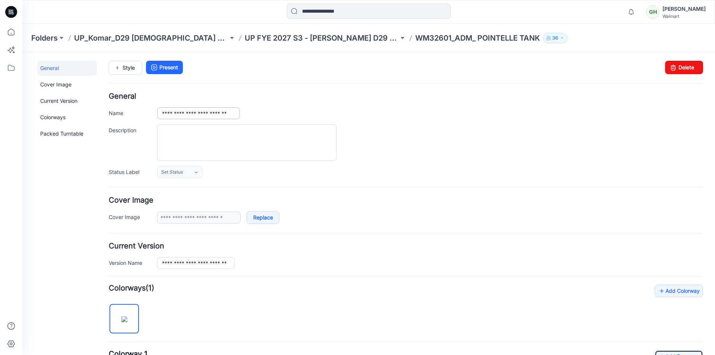
scroll to position [0, 0]
click at [133, 69] on link "Style" at bounding box center [125, 68] width 33 height 14
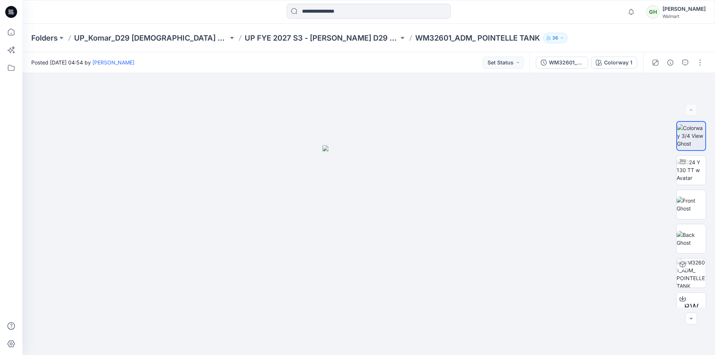
click at [12, 10] on icon at bounding box center [12, 10] width 4 height 0
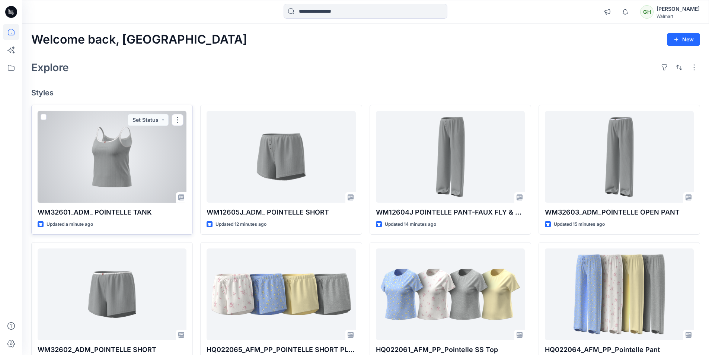
click at [90, 163] on div at bounding box center [112, 157] width 149 height 92
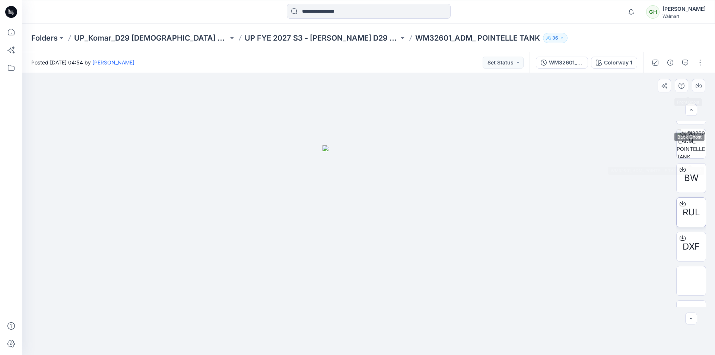
scroll to position [149, 0]
click at [669, 65] on icon "button" at bounding box center [670, 63] width 6 height 6
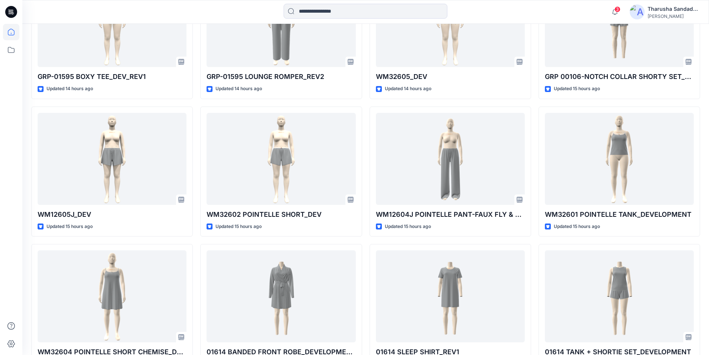
scroll to position [734, 0]
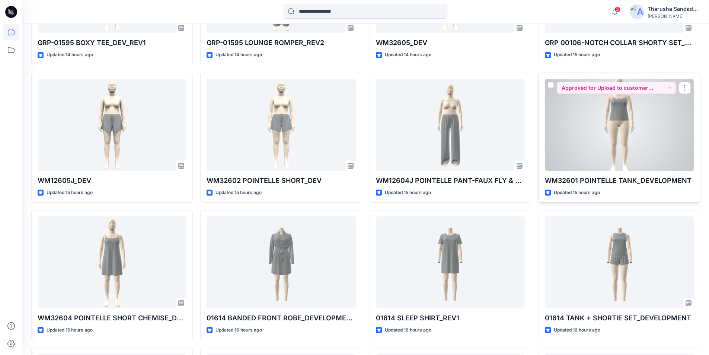
click at [627, 109] on div at bounding box center [619, 125] width 149 height 92
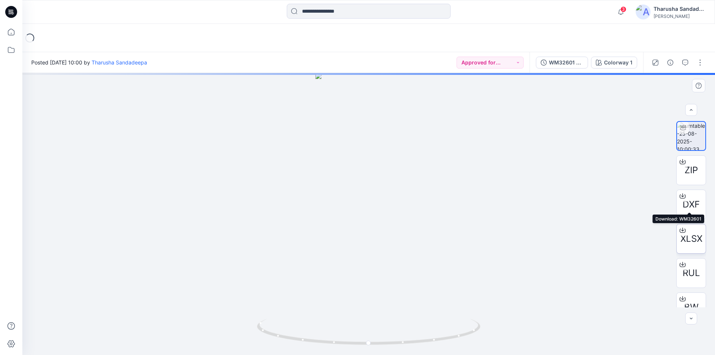
scroll to position [15, 0]
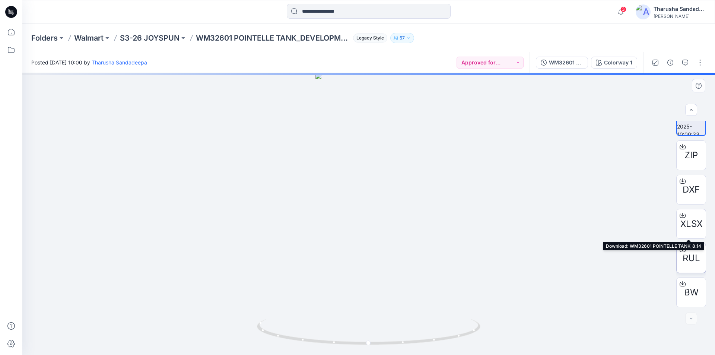
drag, startPoint x: 694, startPoint y: 228, endPoint x: 692, endPoint y: 251, distance: 23.2
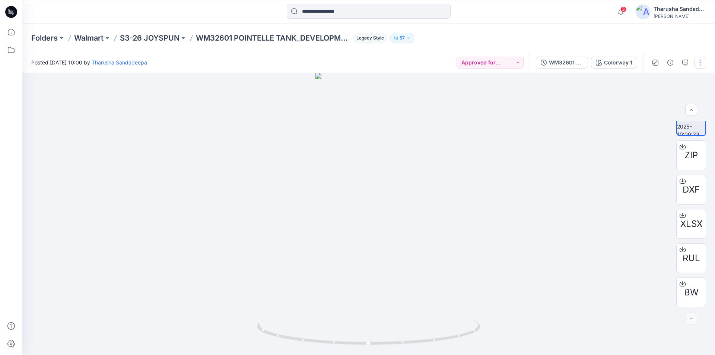
click at [703, 65] on button "button" at bounding box center [700, 63] width 12 height 12
click at [652, 77] on p "Edit" at bounding box center [652, 80] width 9 height 8
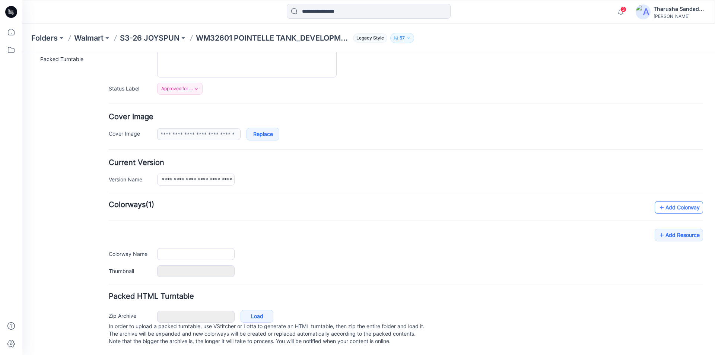
type input "**********"
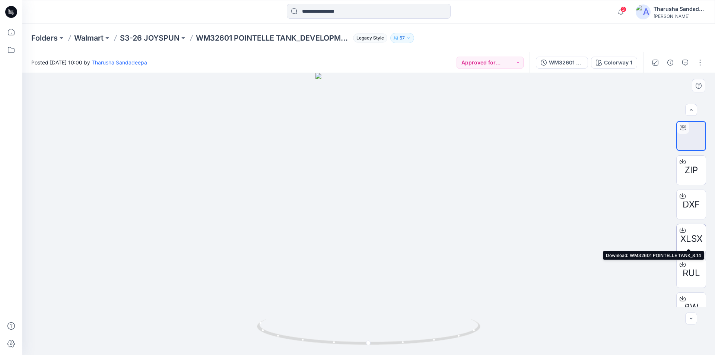
scroll to position [15, 0]
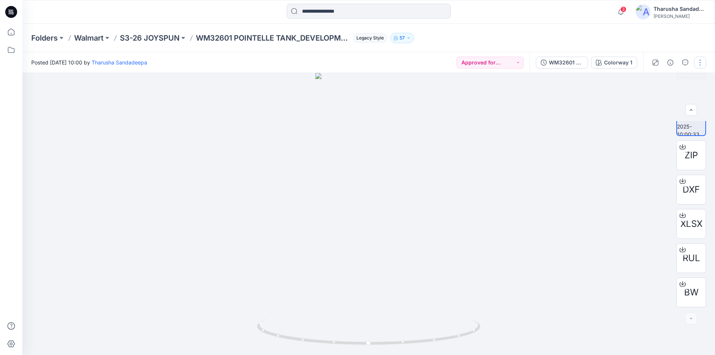
click at [699, 66] on button "button" at bounding box center [700, 63] width 12 height 12
click at [673, 80] on button "Edit" at bounding box center [668, 80] width 68 height 14
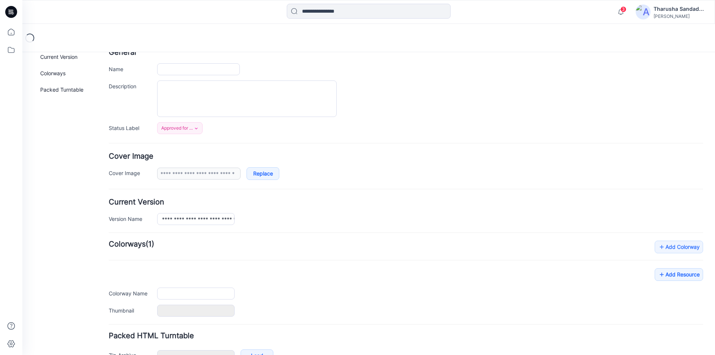
type input "**********"
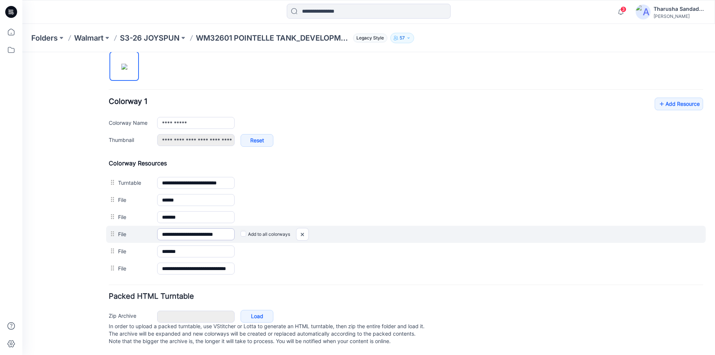
scroll to position [260, 0]
drag, startPoint x: 301, startPoint y: 226, endPoint x: 409, endPoint y: 103, distance: 163.0
click at [22, 52] on img at bounding box center [22, 52] width 0 height 0
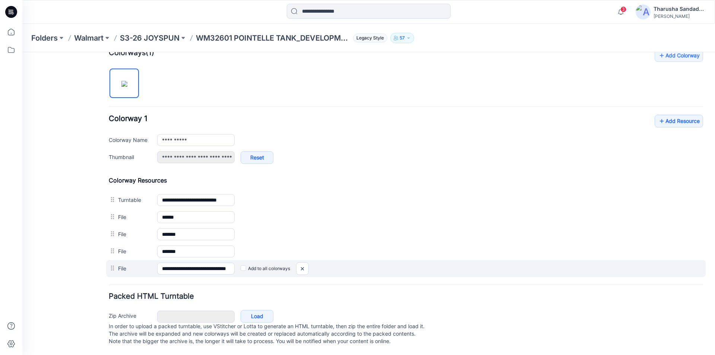
scroll to position [243, 0]
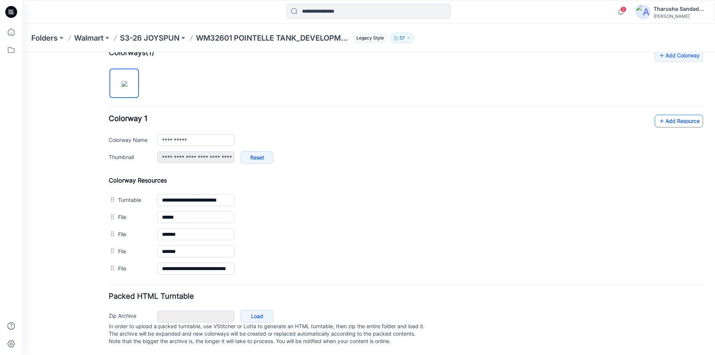
click at [666, 118] on link "Add Resource" at bounding box center [678, 121] width 48 height 13
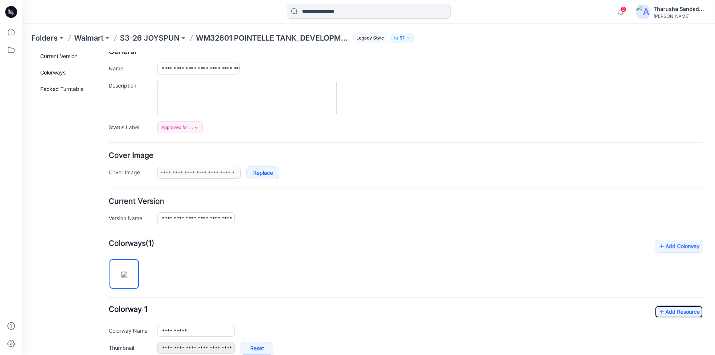
scroll to position [0, 0]
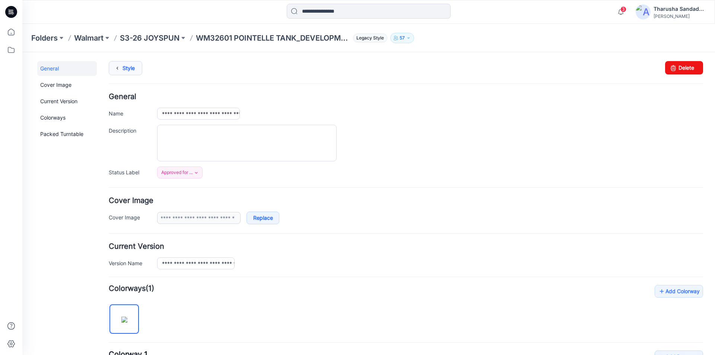
click at [130, 71] on link "Style" at bounding box center [125, 68] width 33 height 14
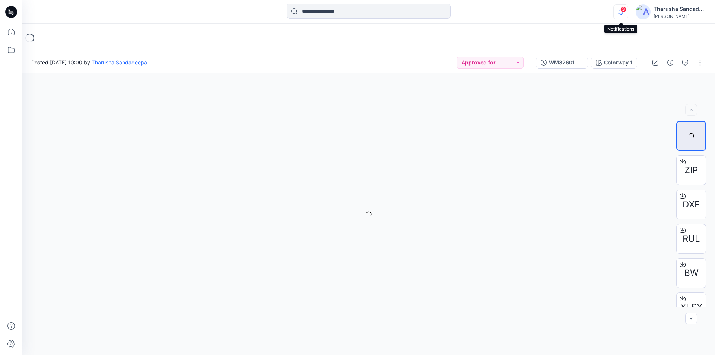
click at [622, 15] on icon "button" at bounding box center [620, 11] width 14 height 15
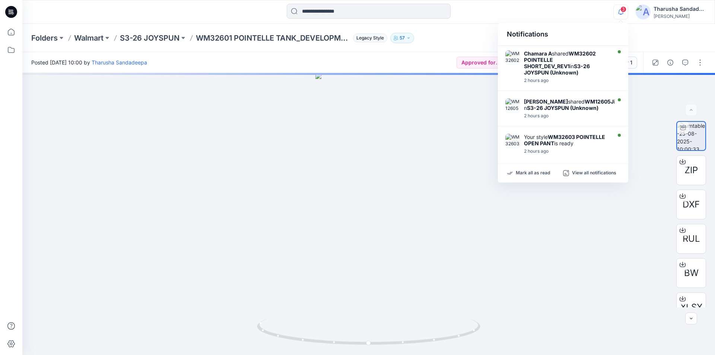
click at [538, 171] on p "Mark all as read" at bounding box center [533, 173] width 34 height 7
click at [462, 29] on div "Folders Walmart S3-26 JOYSPUN WM32601 POINTELLE TANK_DEVELOPMENT Legacy Style 57" at bounding box center [368, 38] width 692 height 28
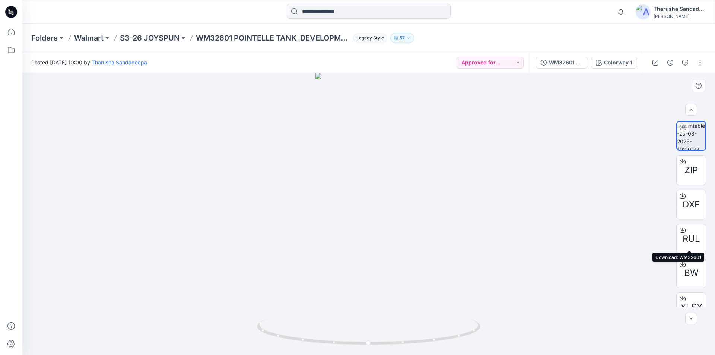
scroll to position [15, 0]
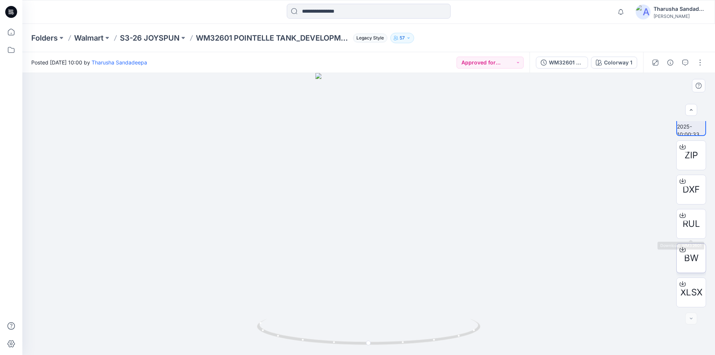
drag, startPoint x: 687, startPoint y: 239, endPoint x: 693, endPoint y: 246, distance: 9.2
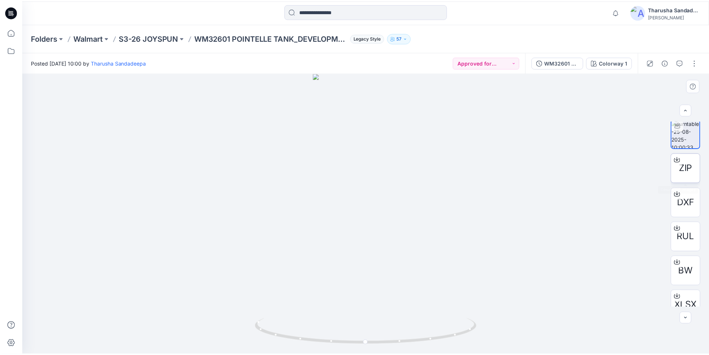
scroll to position [0, 0]
click at [18, 17] on div at bounding box center [11, 12] width 24 height 24
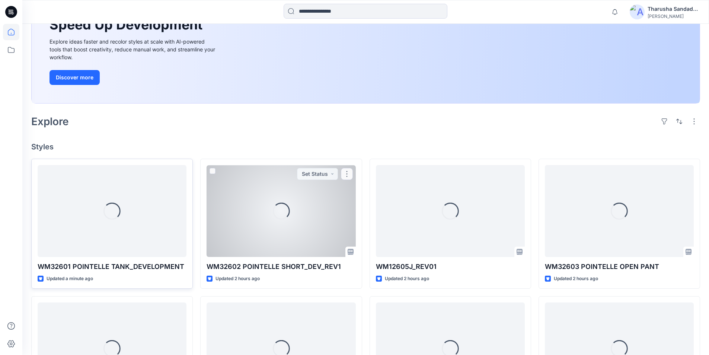
scroll to position [126, 0]
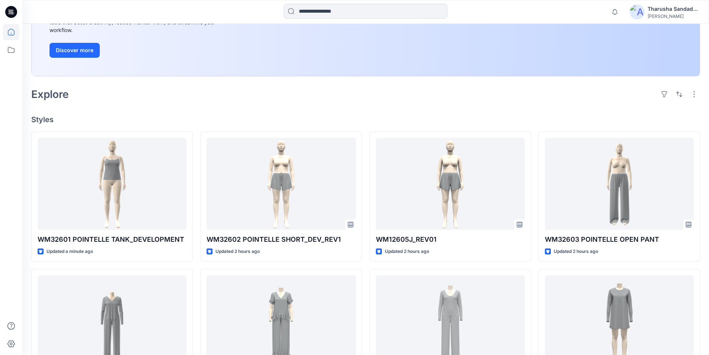
click at [159, 112] on div "Welcome back, Tharusha New New Unleash Creativity, Speed Up Development Explore…" at bounding box center [365, 235] width 687 height 674
click at [136, 99] on div "Explore" at bounding box center [365, 94] width 669 height 18
click at [208, 112] on div "Welcome back, Tharusha New New Unleash Creativity, Speed Up Development Explore…" at bounding box center [365, 235] width 687 height 674
click at [361, 114] on div "Welcome back, Tharusha New New Unleash Creativity, Speed Up Development Explore…" at bounding box center [365, 235] width 687 height 674
